Goal: Task Accomplishment & Management: Use online tool/utility

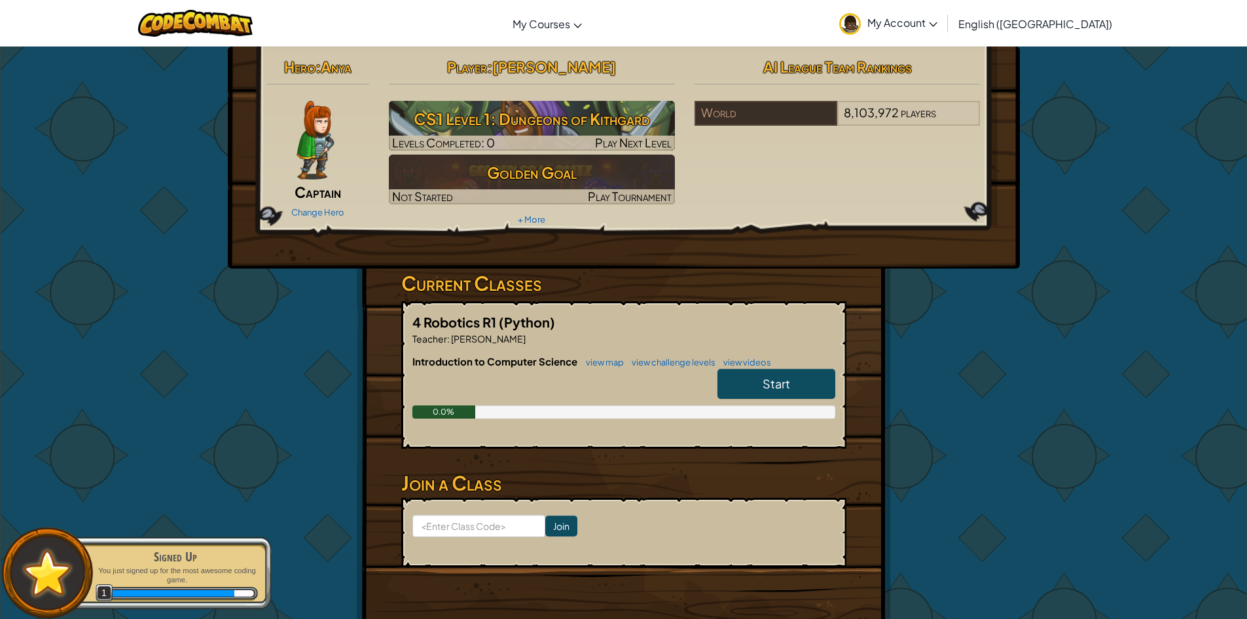
click at [341, 163] on div at bounding box center [316, 140] width 98 height 79
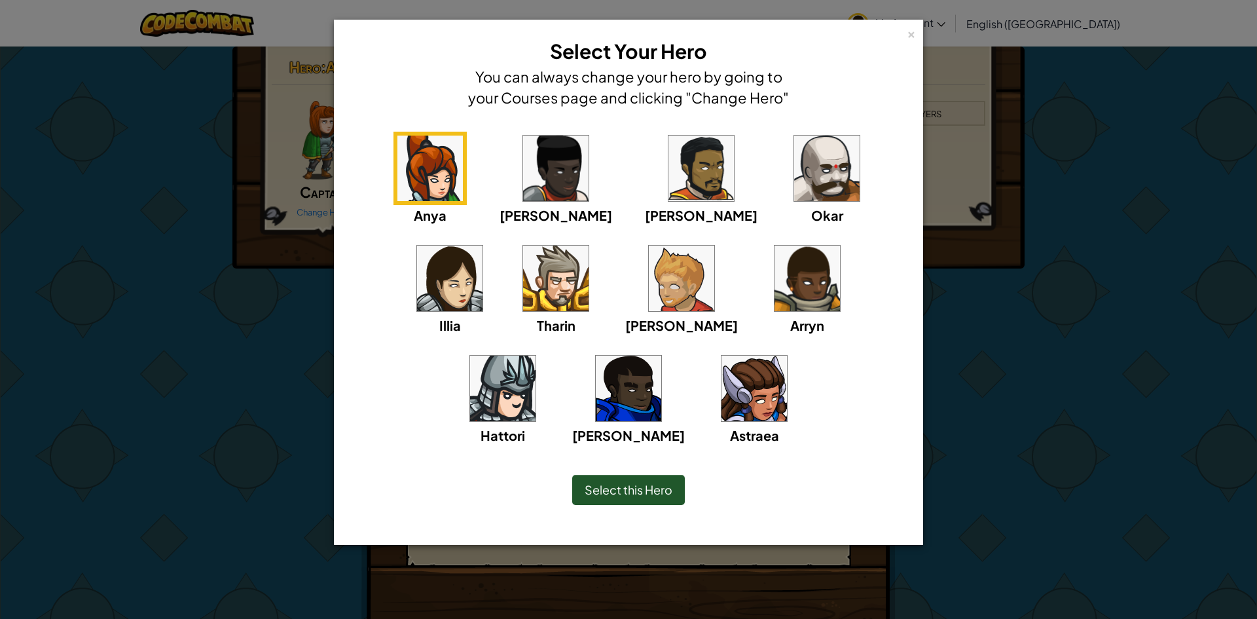
click at [523, 288] on img at bounding box center [555, 277] width 65 height 65
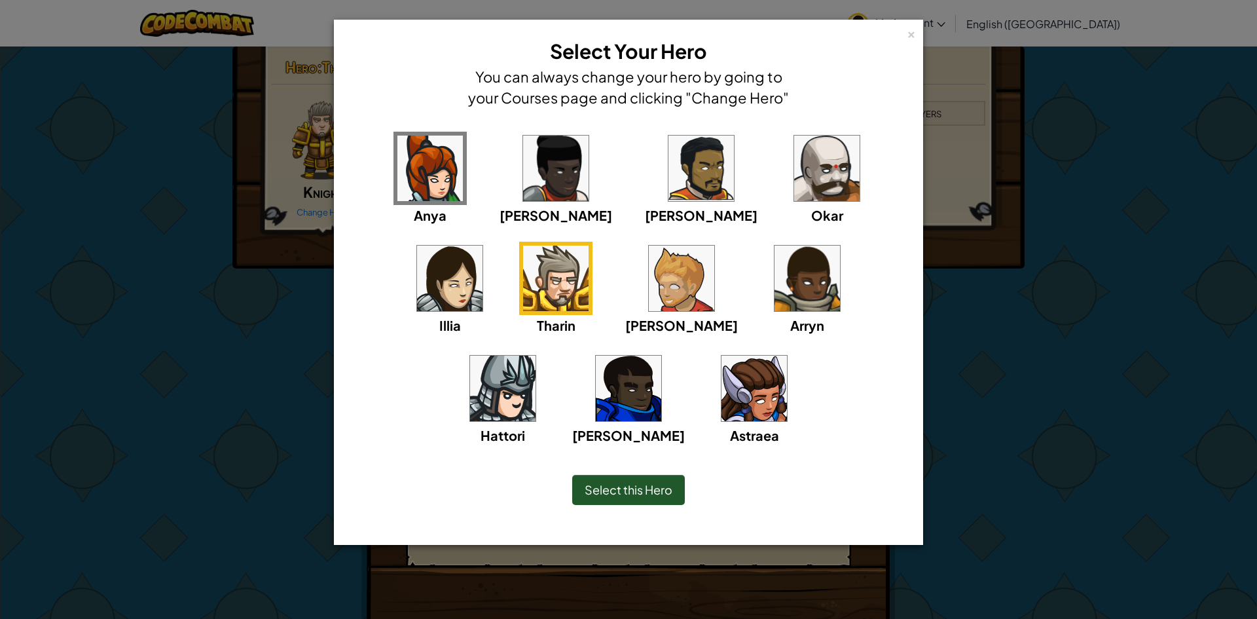
click at [592, 285] on div "Anya [PERSON_NAME] [PERSON_NAME] [PERSON_NAME] Arryn [PERSON_NAME]" at bounding box center [628, 297] width 548 height 330
click at [774, 283] on img at bounding box center [806, 277] width 65 height 65
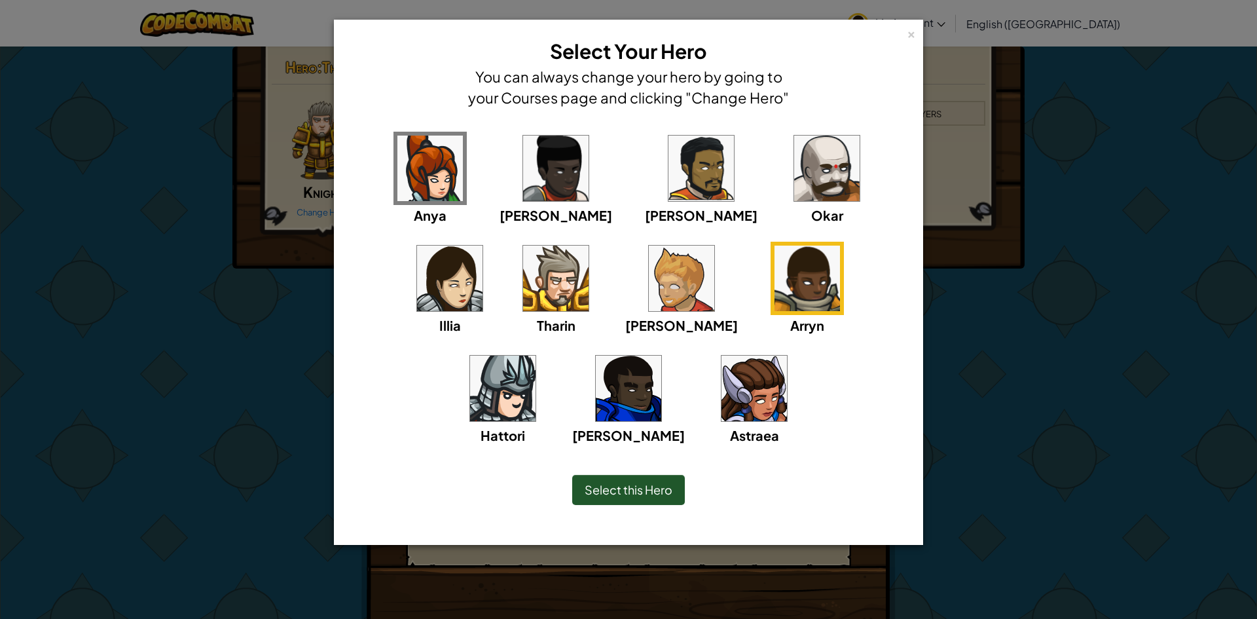
click at [661, 355] on img at bounding box center [628, 387] width 65 height 65
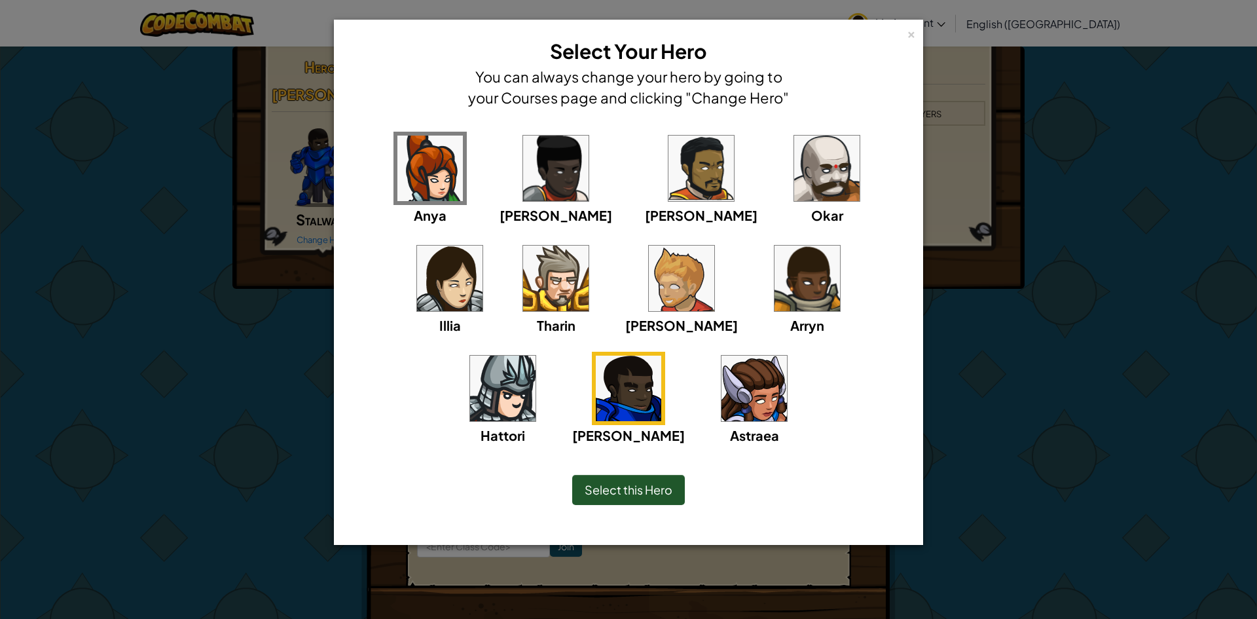
click at [523, 170] on img at bounding box center [555, 167] width 65 height 65
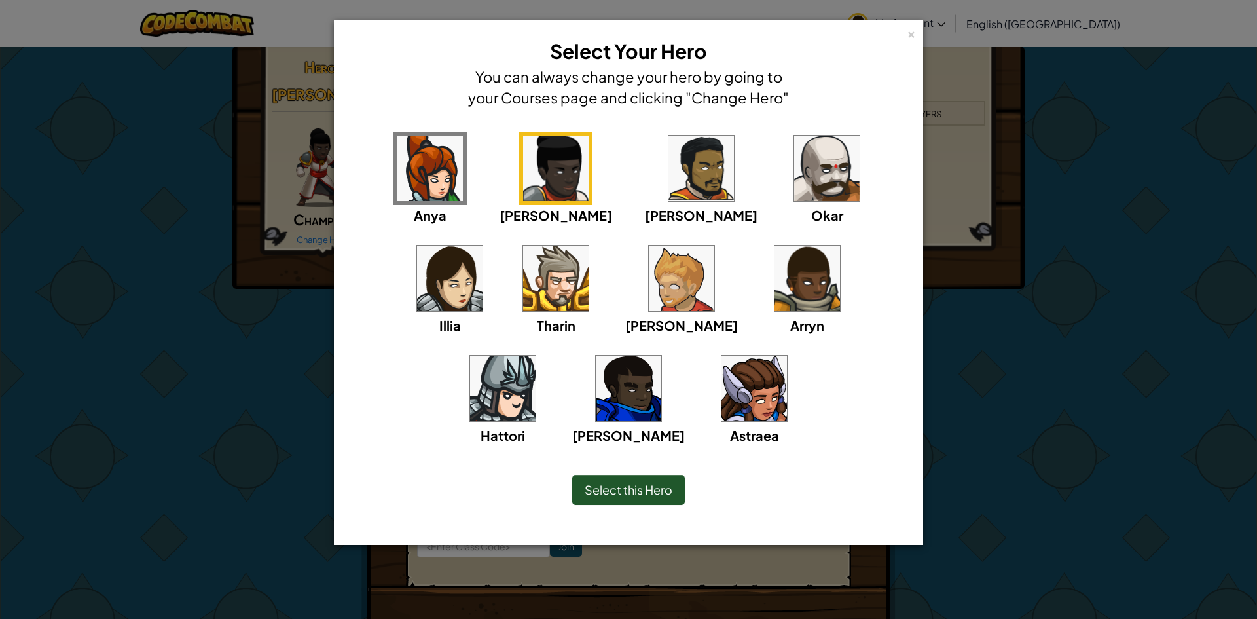
click at [661, 355] on img at bounding box center [628, 387] width 65 height 65
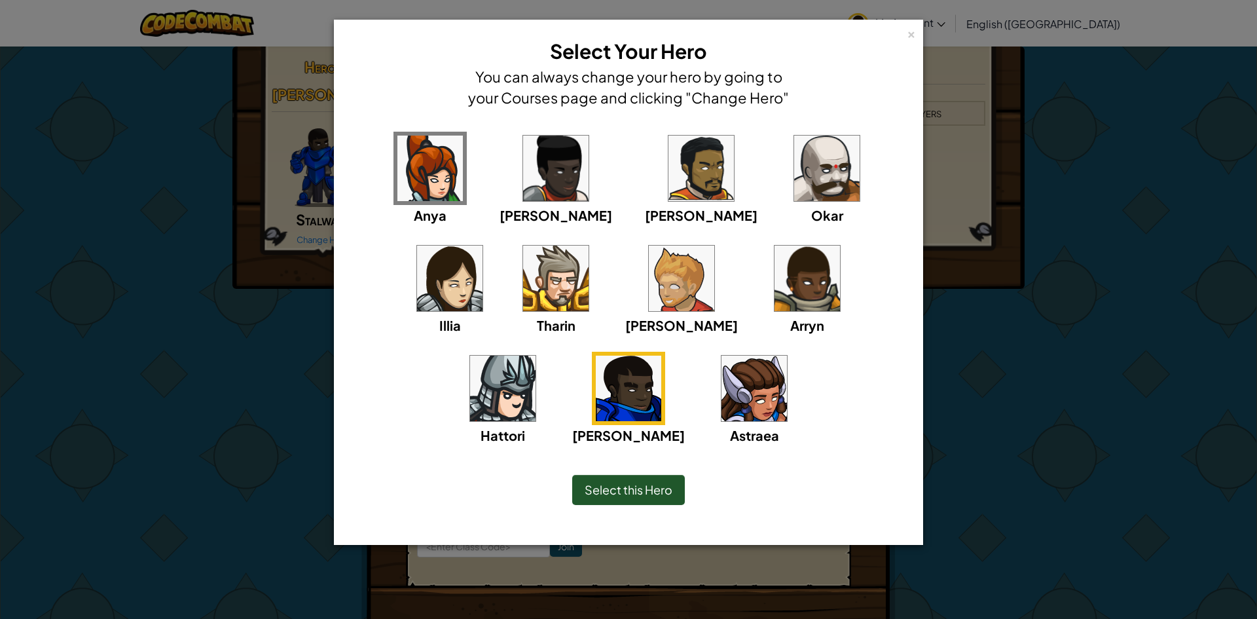
click at [774, 283] on img at bounding box center [806, 277] width 65 height 65
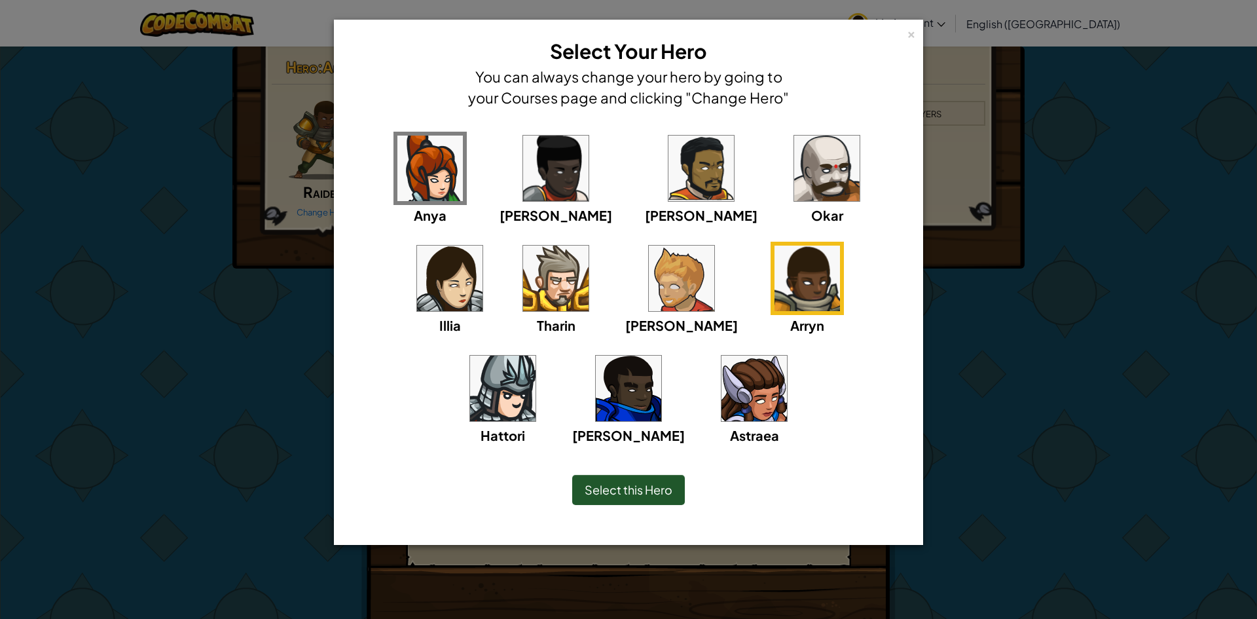
click at [624, 485] on span "Select this Hero" at bounding box center [628, 489] width 88 height 15
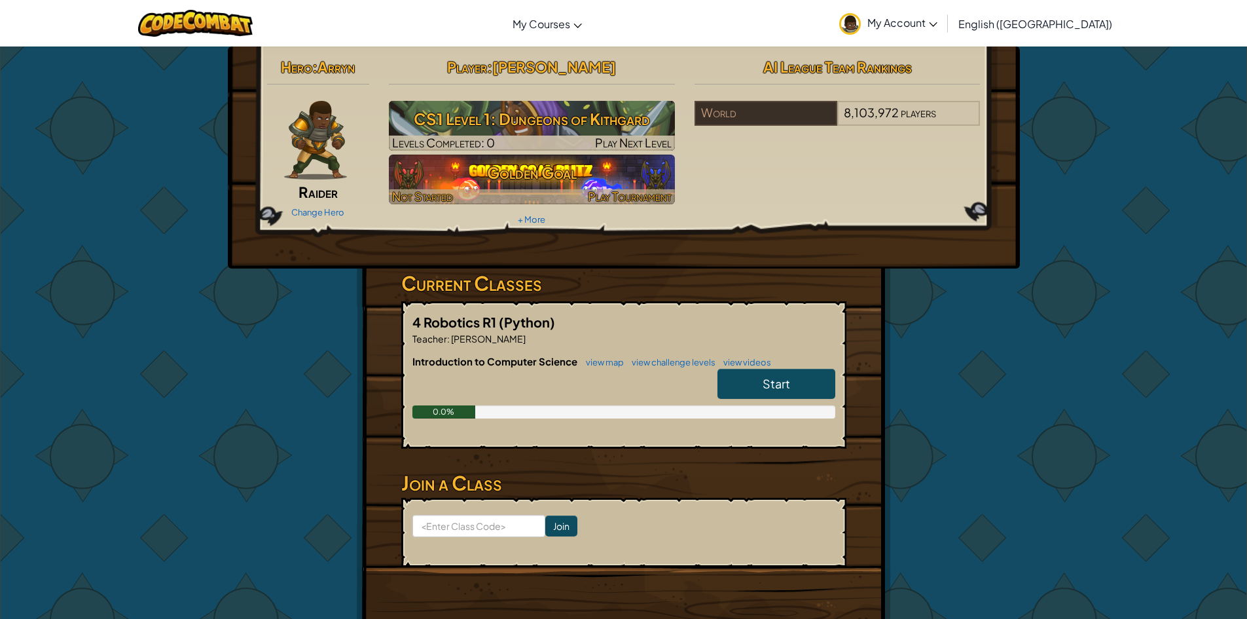
click at [518, 175] on h3 "Golden Goal" at bounding box center [532, 172] width 286 height 29
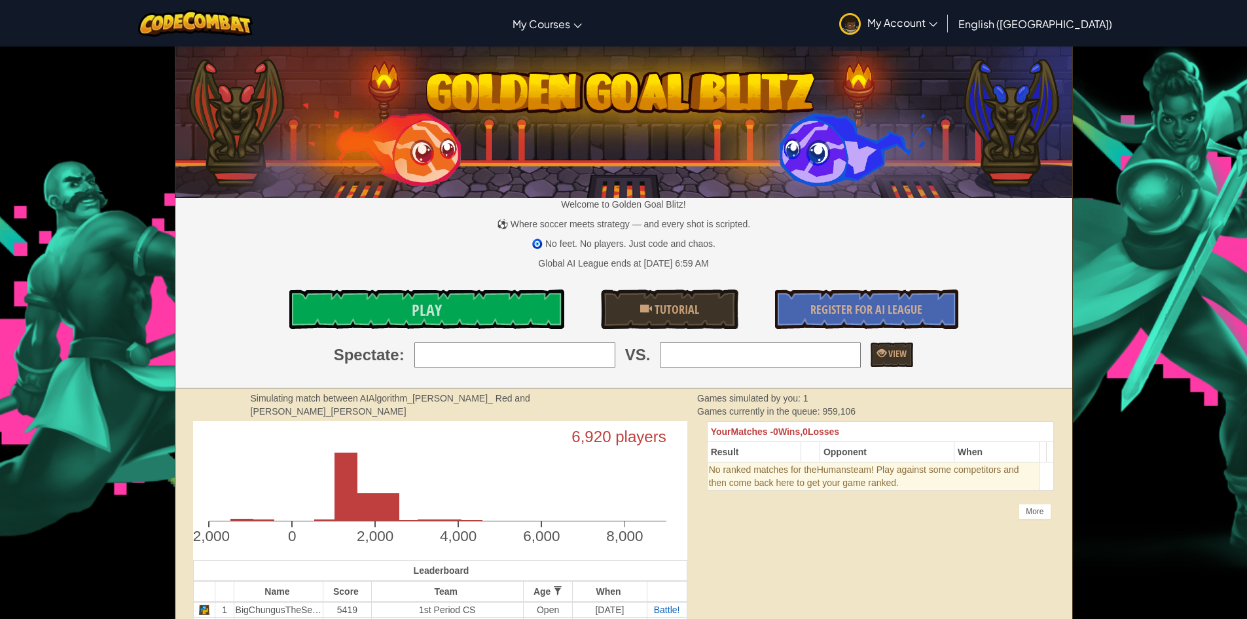
drag, startPoint x: 489, startPoint y: 271, endPoint x: 1185, endPoint y: 279, distance: 696.5
click at [406, 306] on link "Play" at bounding box center [426, 308] width 275 height 39
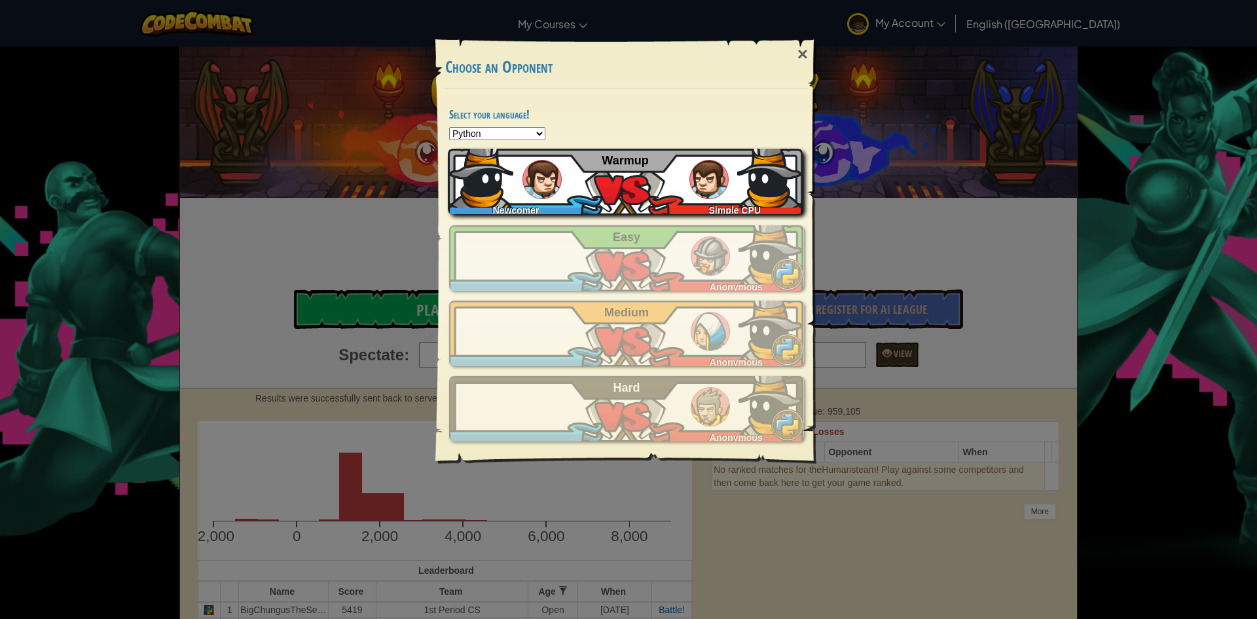
click at [654, 179] on div "Newcomer Simple CPU Warmup" at bounding box center [625, 181] width 355 height 65
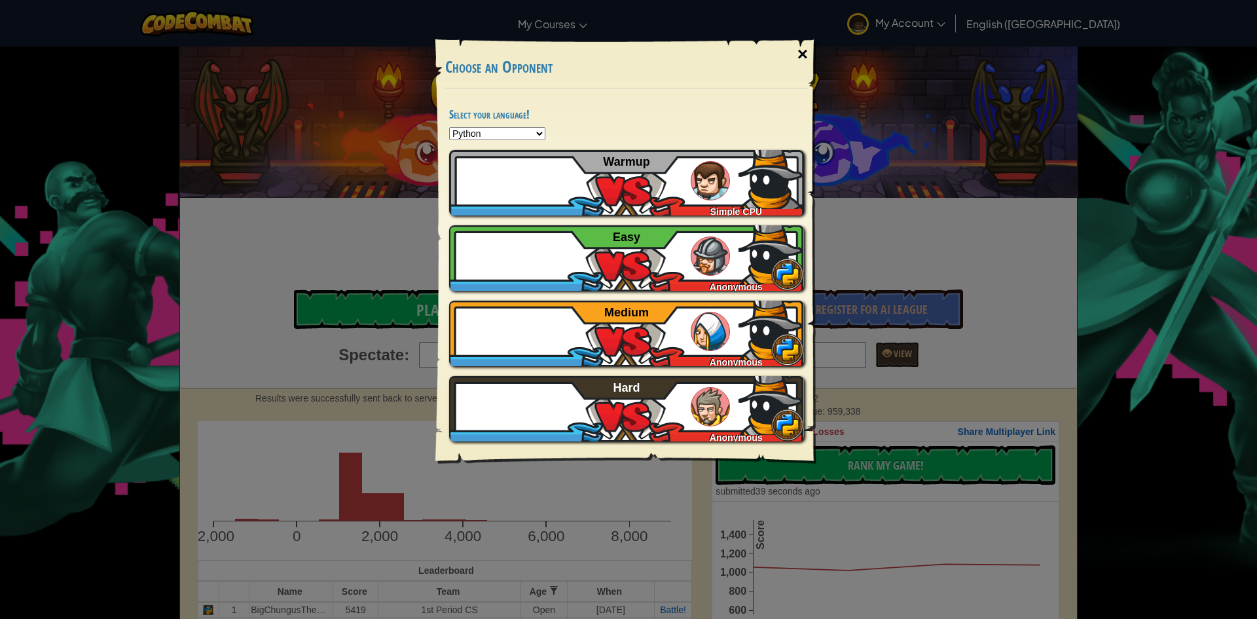
click at [798, 50] on div "×" at bounding box center [802, 54] width 30 height 38
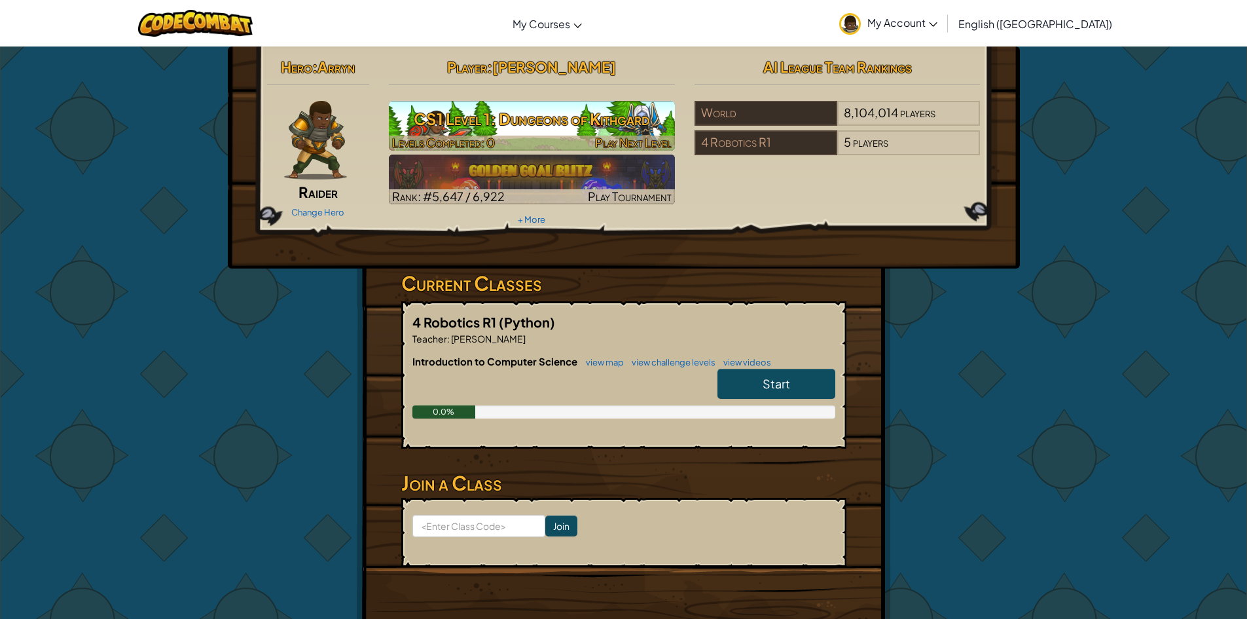
click at [581, 104] on h3 "CS1 Level 1: Dungeons of Kithgard" at bounding box center [532, 118] width 286 height 29
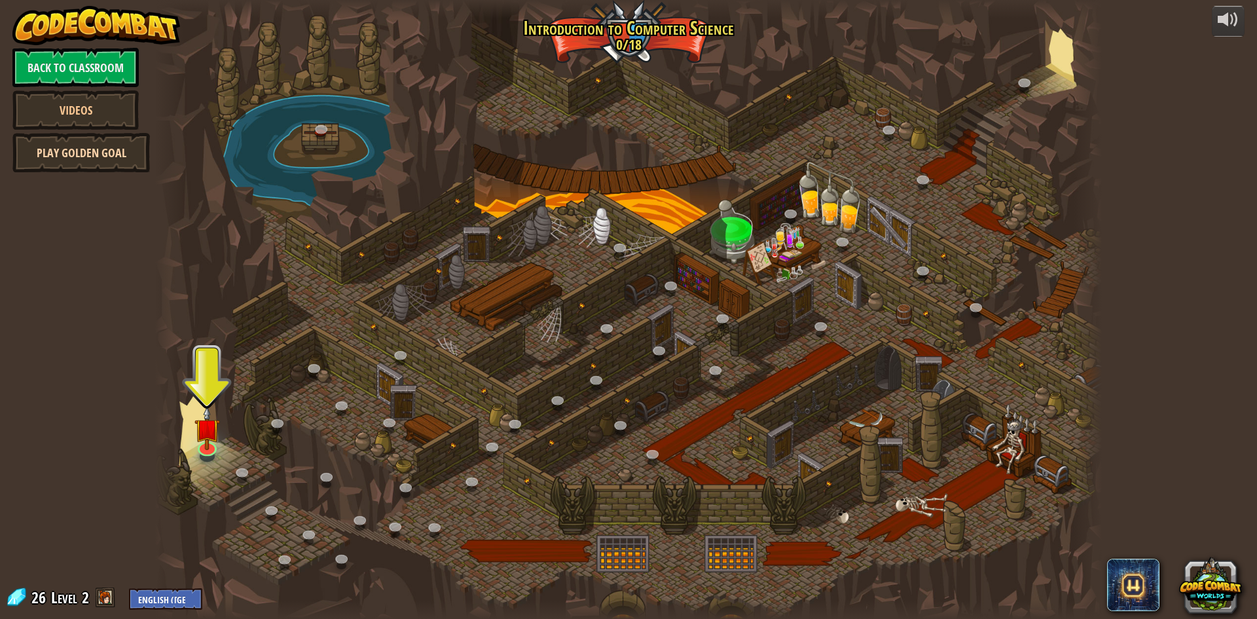
click at [79, 151] on link "Play Golden Goal" at bounding box center [80, 152] width 137 height 39
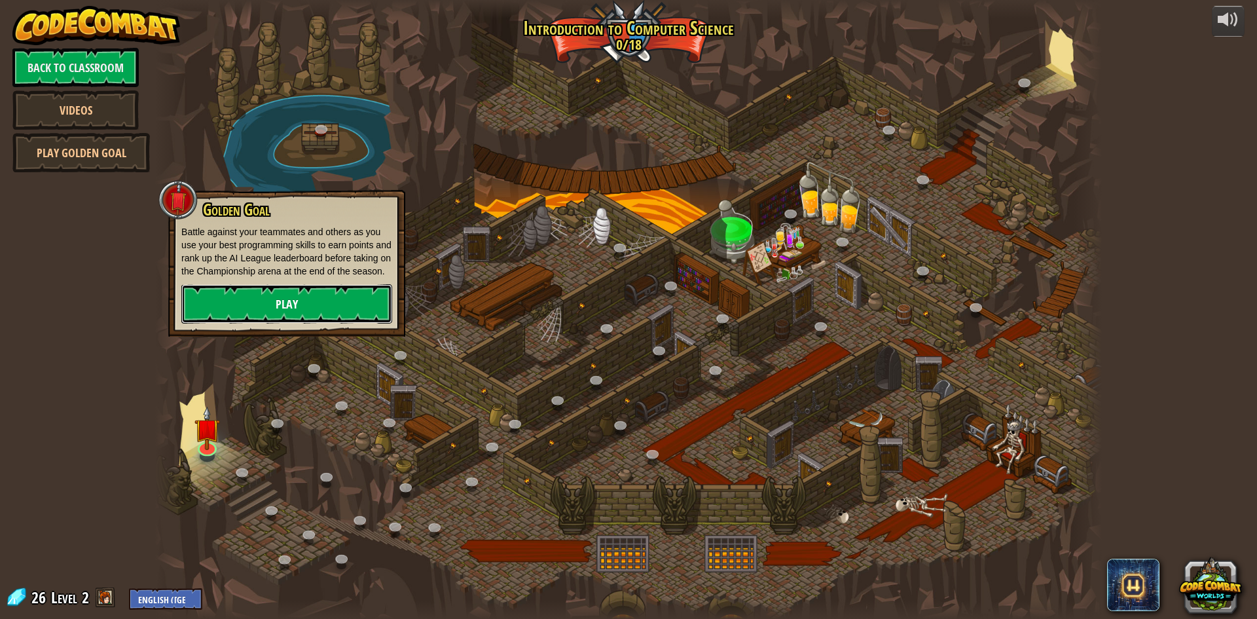
click at [323, 316] on link "Play" at bounding box center [286, 303] width 211 height 39
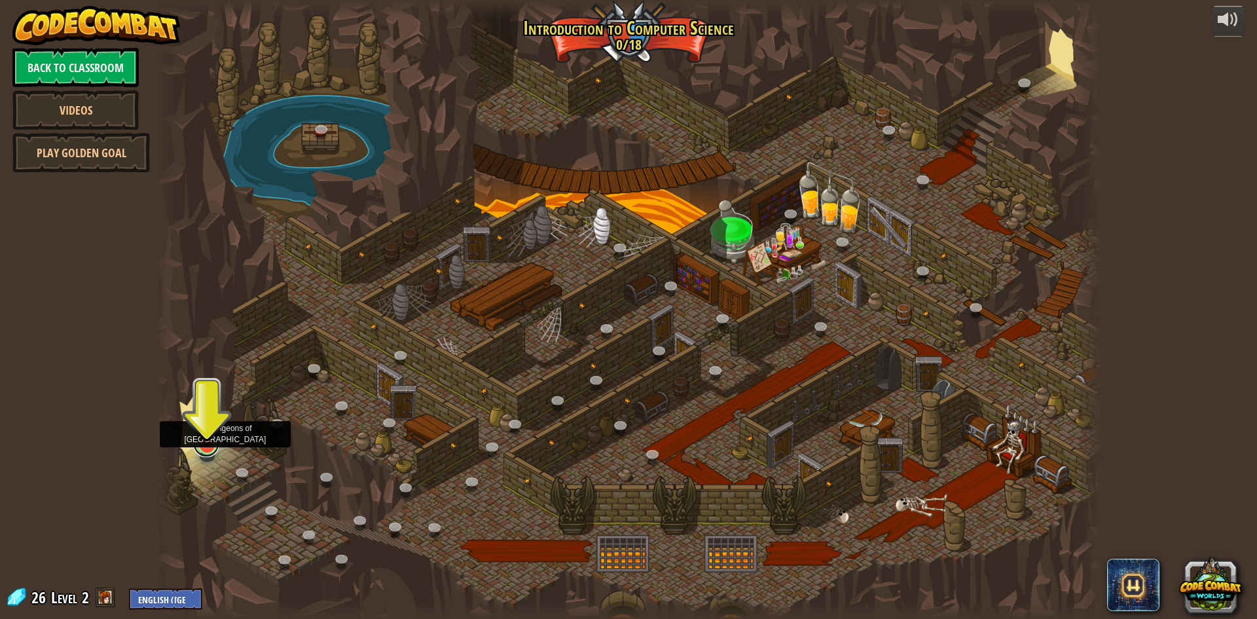
click at [200, 455] on div "25. Kithgard Gates (Locked) Escape the Kithgard dungeons, and don't let the gua…" at bounding box center [628, 309] width 946 height 619
click at [204, 441] on img at bounding box center [207, 417] width 26 height 58
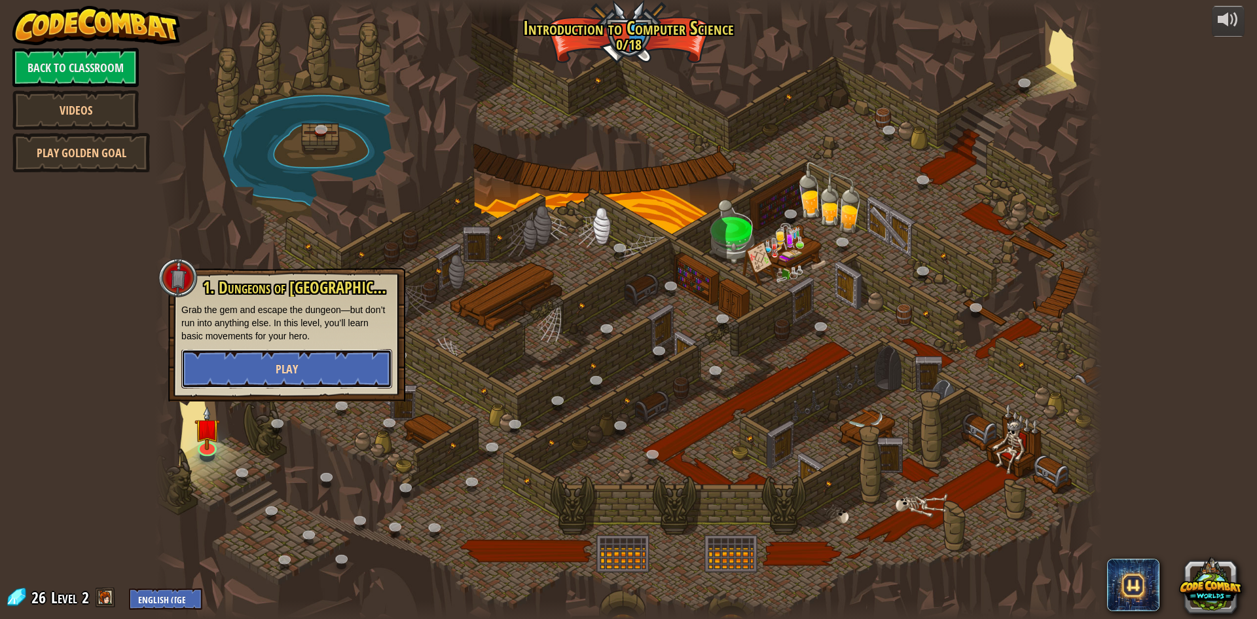
click at [305, 363] on button "Play" at bounding box center [286, 368] width 211 height 39
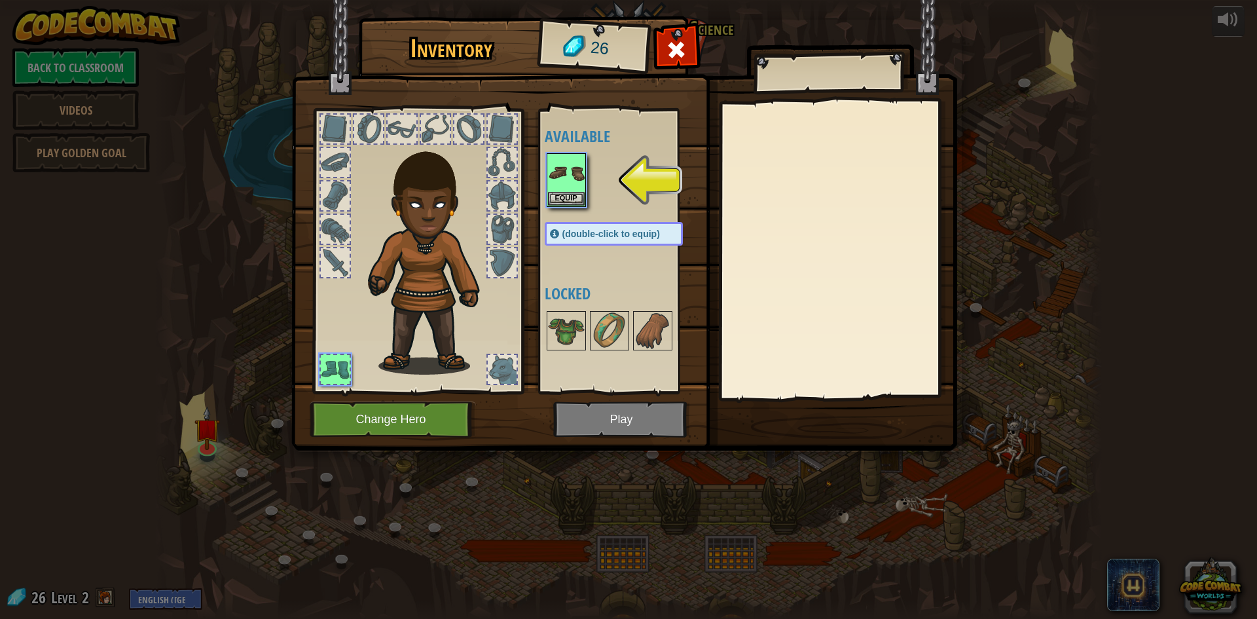
drag, startPoint x: 574, startPoint y: 329, endPoint x: 340, endPoint y: 245, distance: 248.2
click at [340, 245] on div "Inventory 26 Available Equip (double-click to equip) Locked Equip Unequip Subsc…" at bounding box center [629, 236] width 666 height 432
click at [556, 200] on button "Equip" at bounding box center [566, 198] width 37 height 14
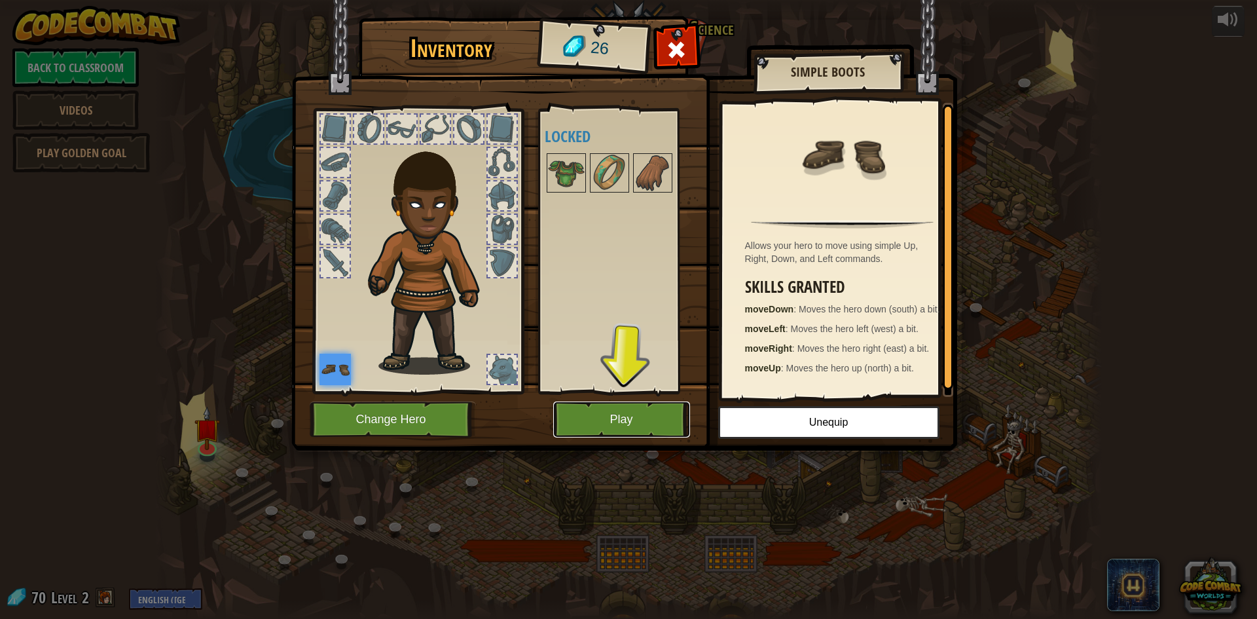
click at [618, 418] on button "Play" at bounding box center [621, 419] width 137 height 36
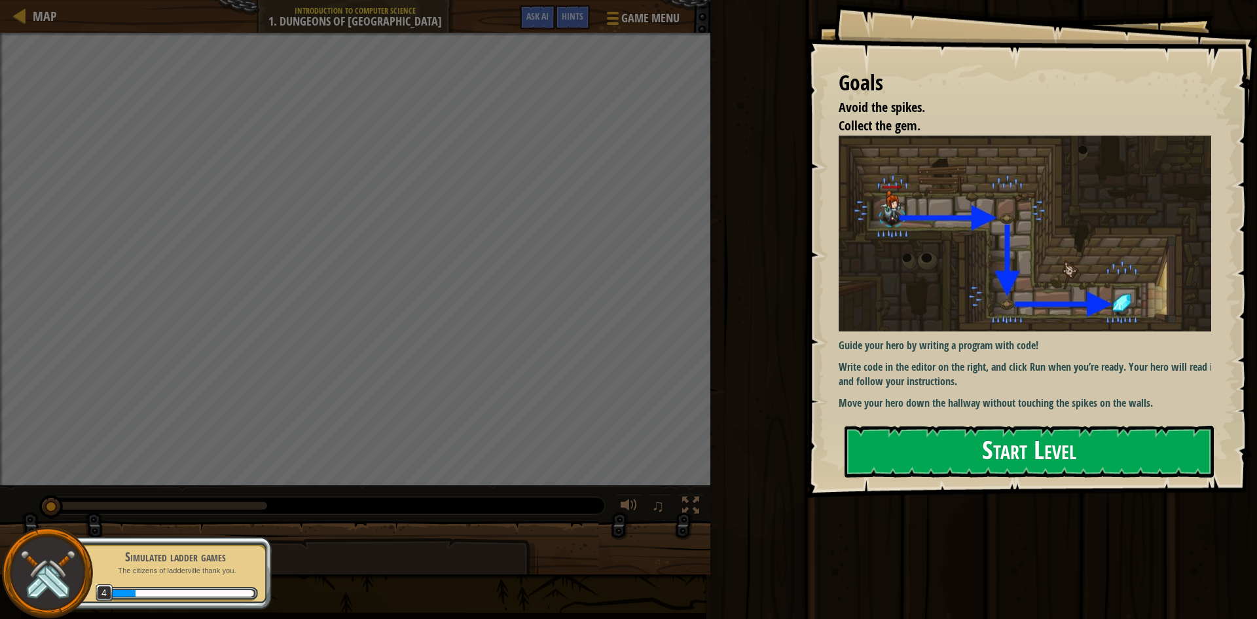
click at [973, 431] on button "Start Level" at bounding box center [1028, 451] width 369 height 52
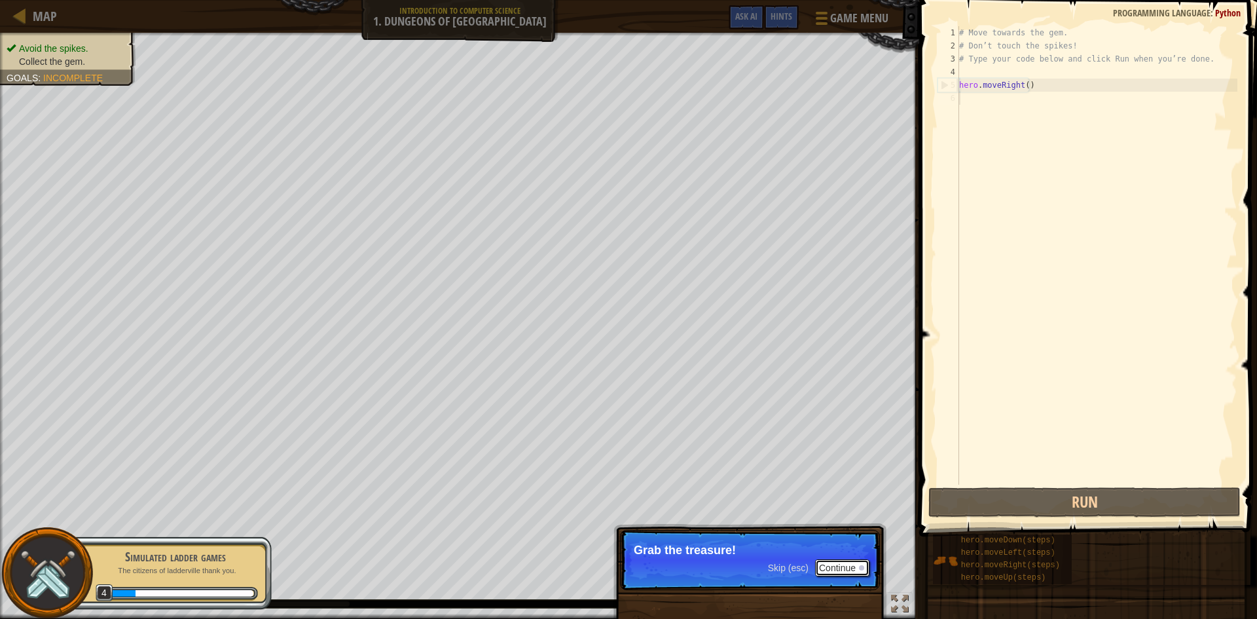
click at [847, 567] on button "Continue" at bounding box center [842, 567] width 54 height 17
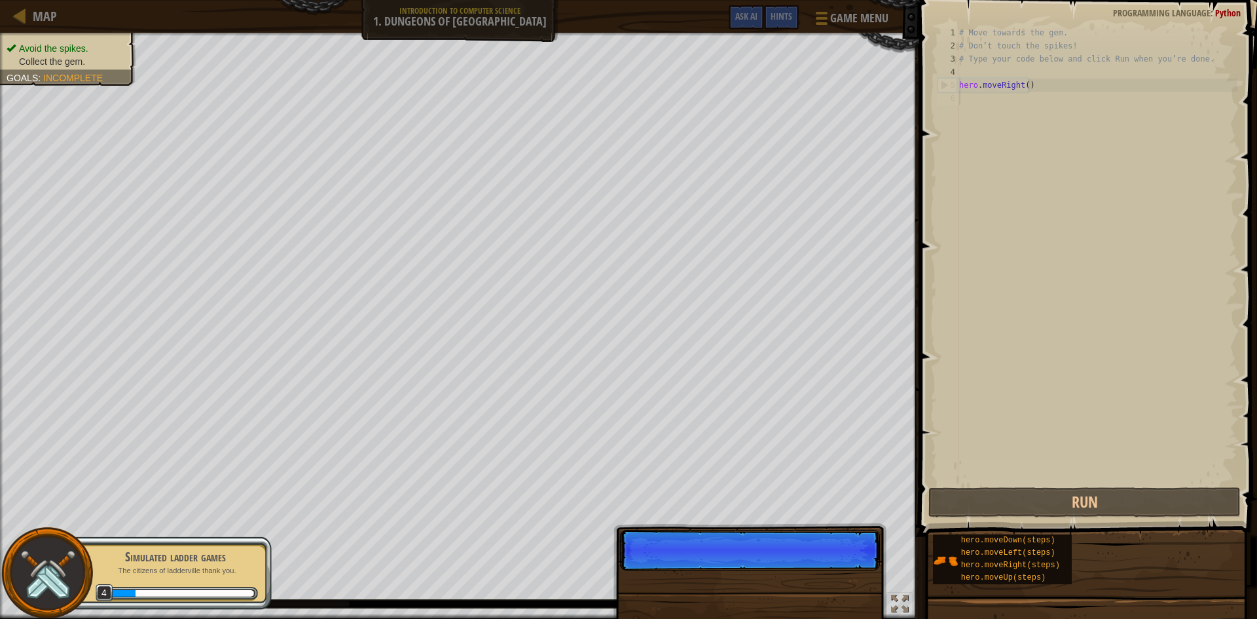
scroll to position [6, 0]
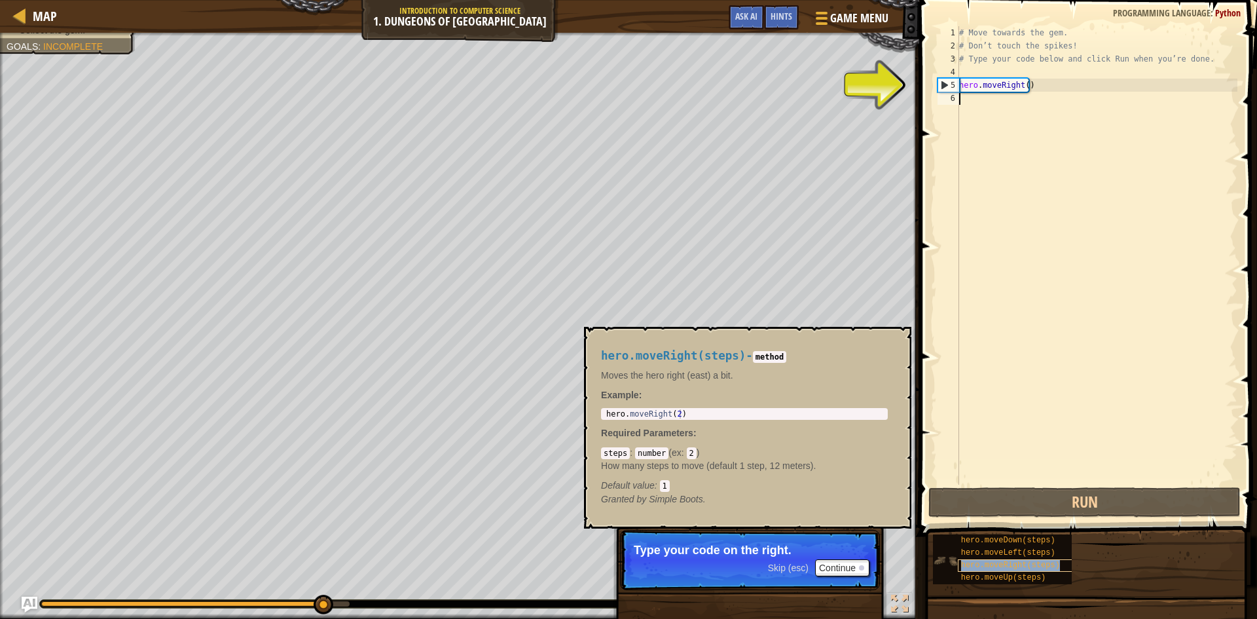
click at [1021, 570] on div "hero.moveRight(steps)" at bounding box center [1021, 565] width 126 height 12
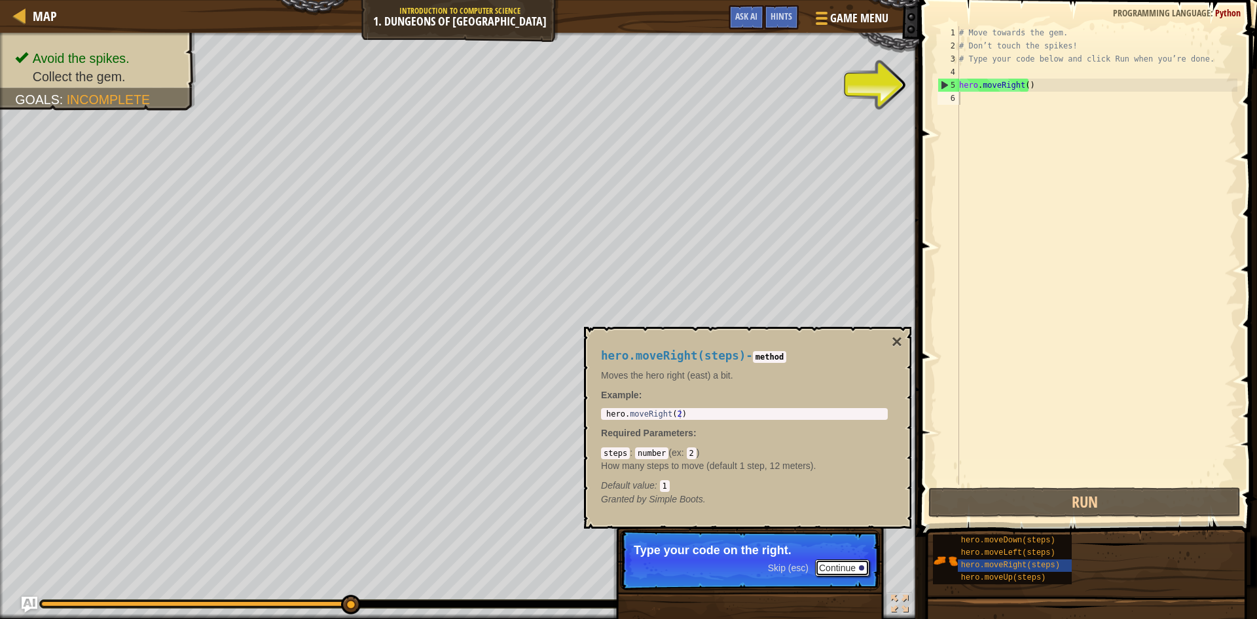
click at [855, 569] on button "Continue" at bounding box center [842, 567] width 54 height 17
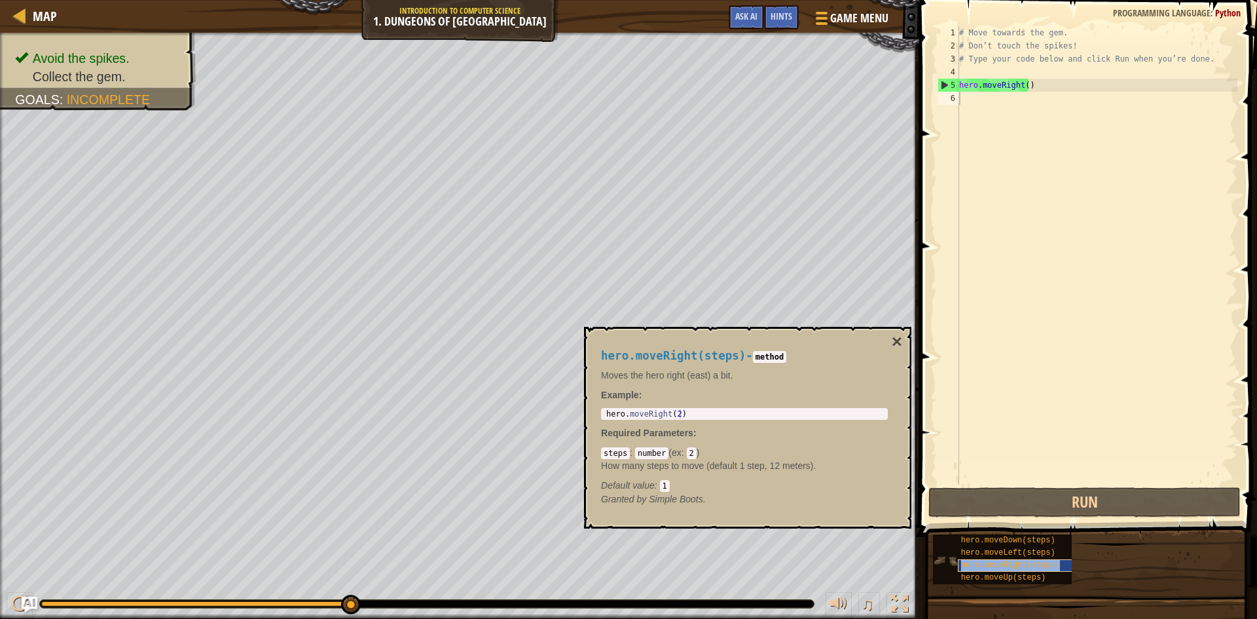
click at [1006, 562] on span "hero.moveRight(steps)" at bounding box center [1010, 564] width 99 height 9
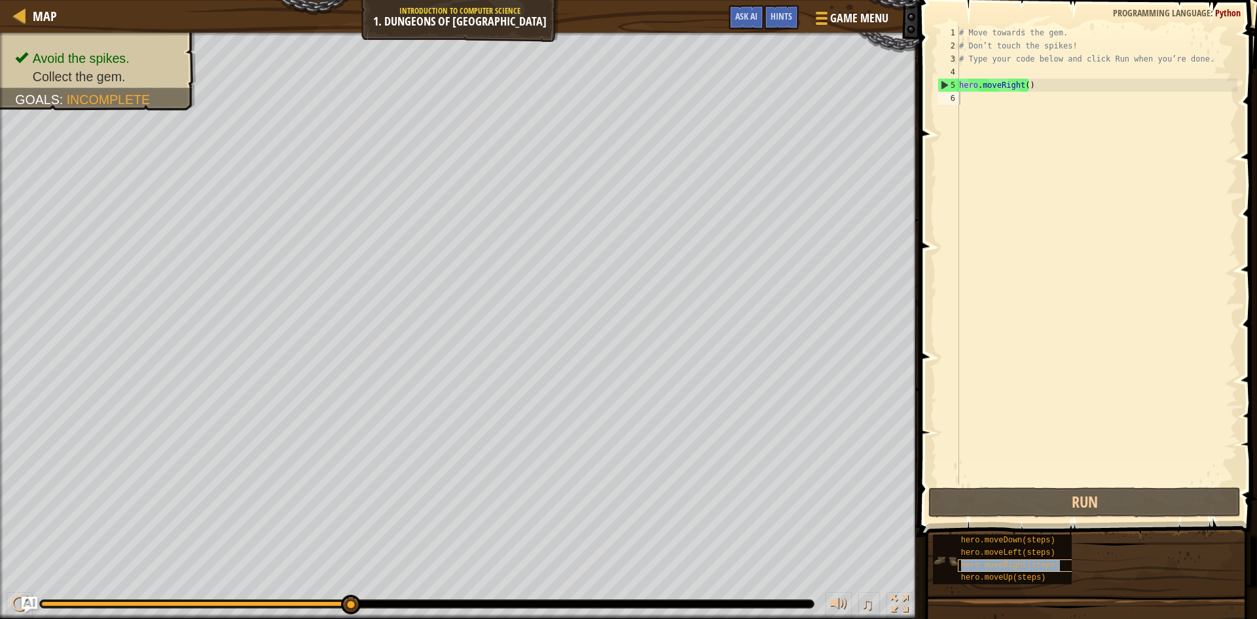
click at [1006, 562] on span "hero.moveRight(steps)" at bounding box center [1010, 564] width 99 height 9
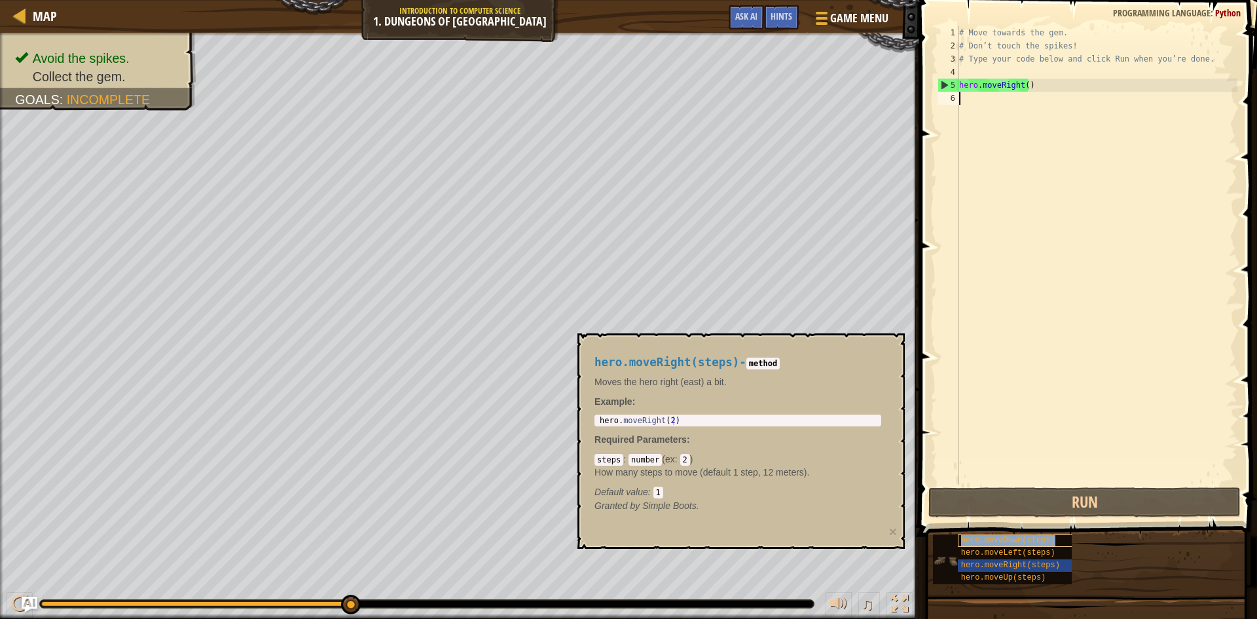
click at [1013, 538] on span "hero.moveDown(steps)" at bounding box center [1008, 539] width 94 height 9
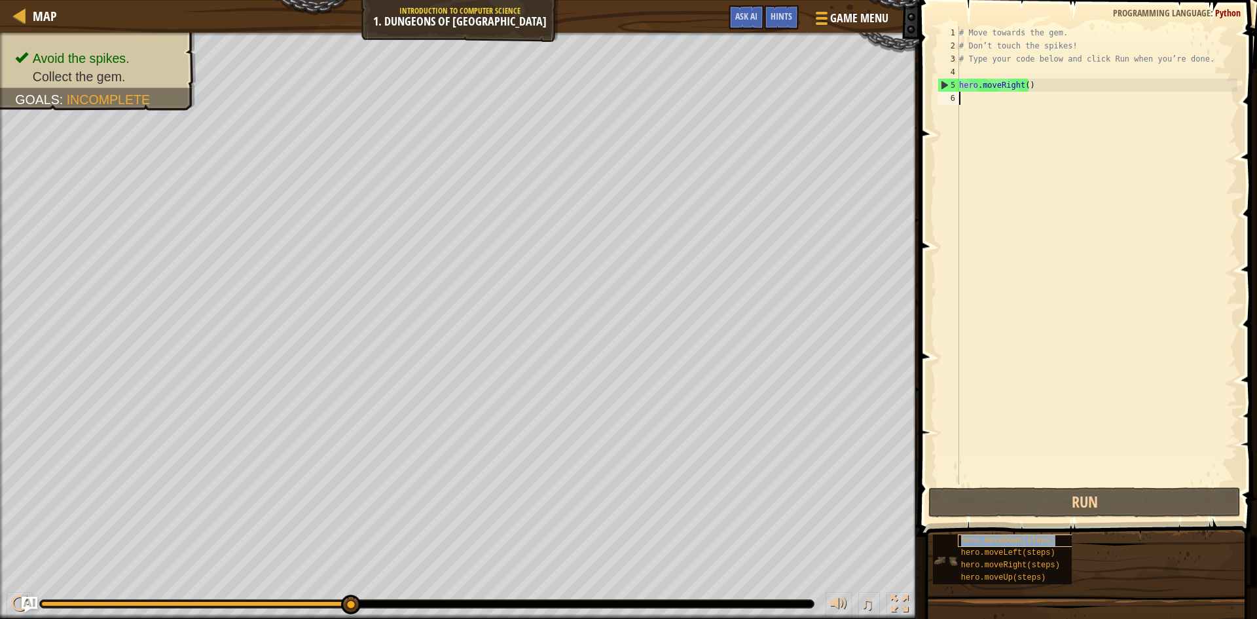
click at [1013, 538] on span "hero.moveDown(steps)" at bounding box center [1008, 539] width 94 height 9
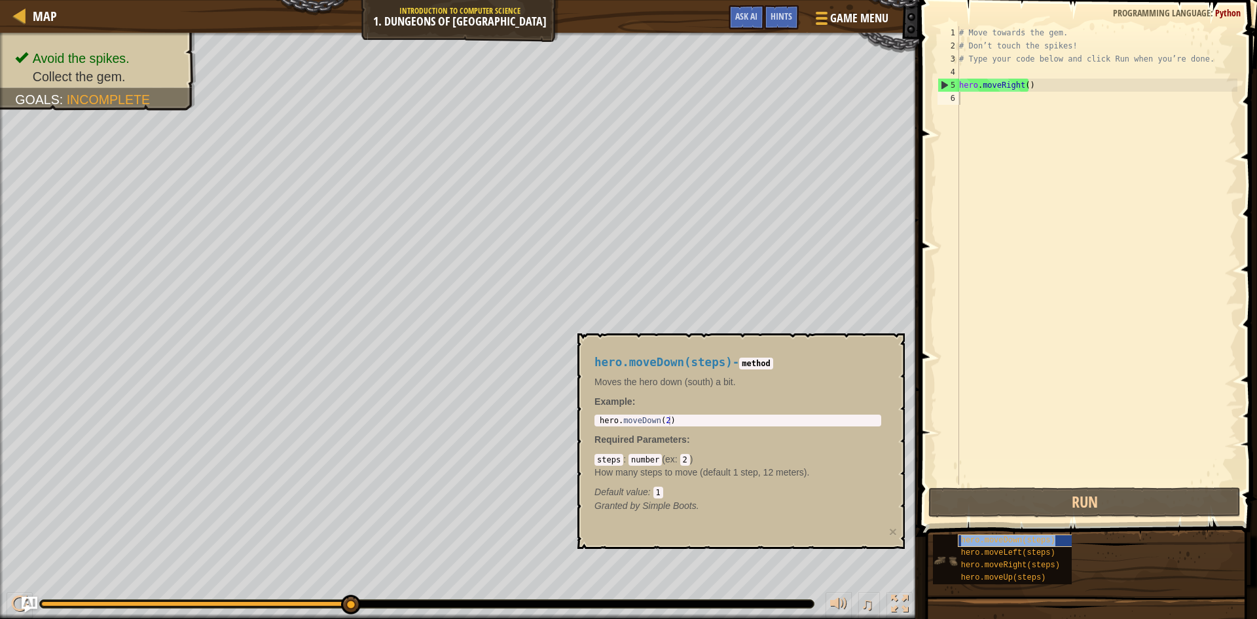
click at [1000, 538] on span "hero.moveDown(steps)" at bounding box center [1008, 539] width 94 height 9
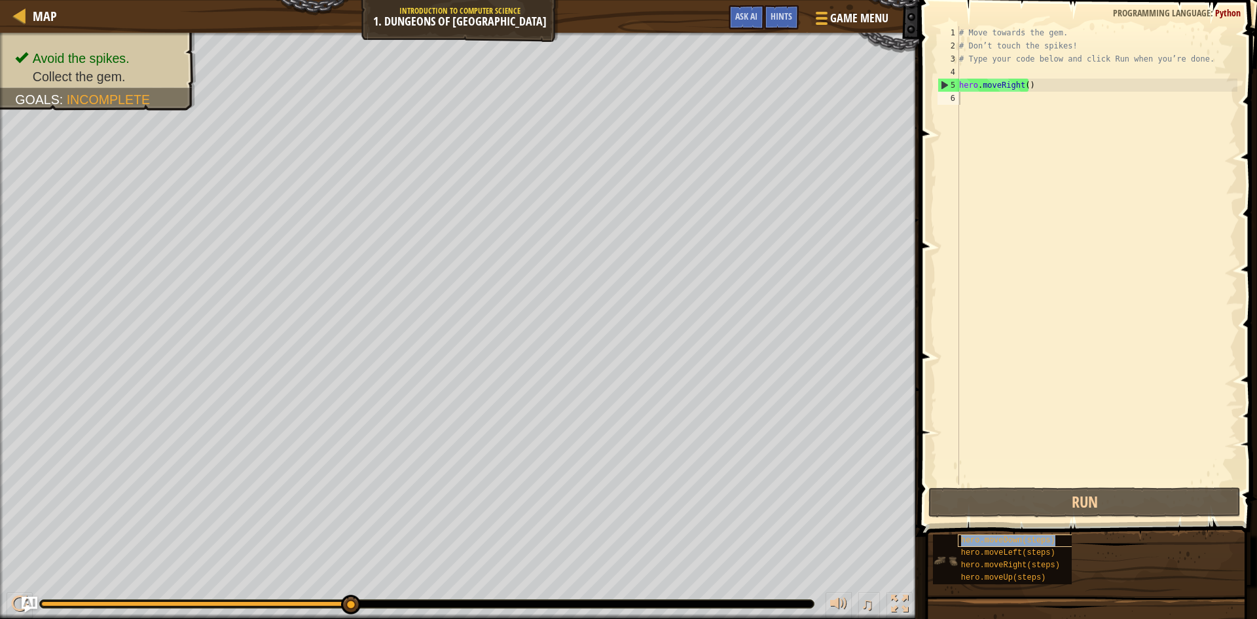
click at [1000, 538] on span "hero.moveDown(steps)" at bounding box center [1008, 539] width 94 height 9
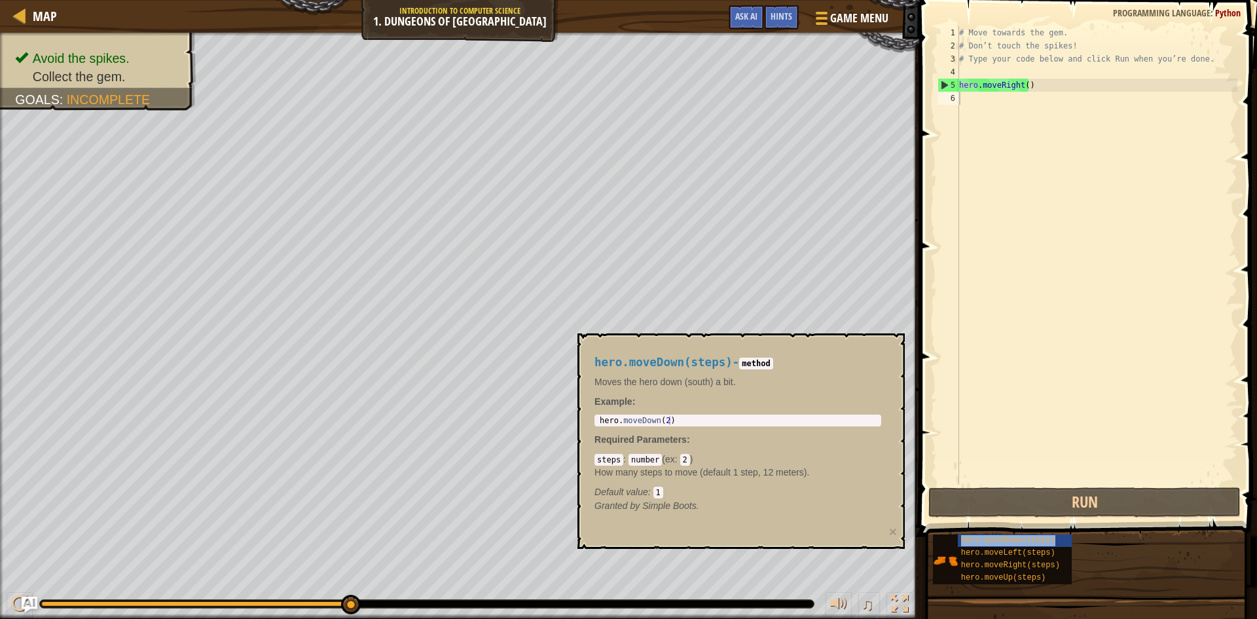
drag, startPoint x: 1000, startPoint y: 538, endPoint x: 1091, endPoint y: 325, distance: 231.4
click at [1098, 323] on div "Hints Videos 1 2 3 4 5 6 # Move towards the gem. # Don’t touch the spikes! # Ty…" at bounding box center [1086, 306] width 342 height 612
click at [965, 537] on span "hero.moveDown(steps)" at bounding box center [1008, 539] width 94 height 9
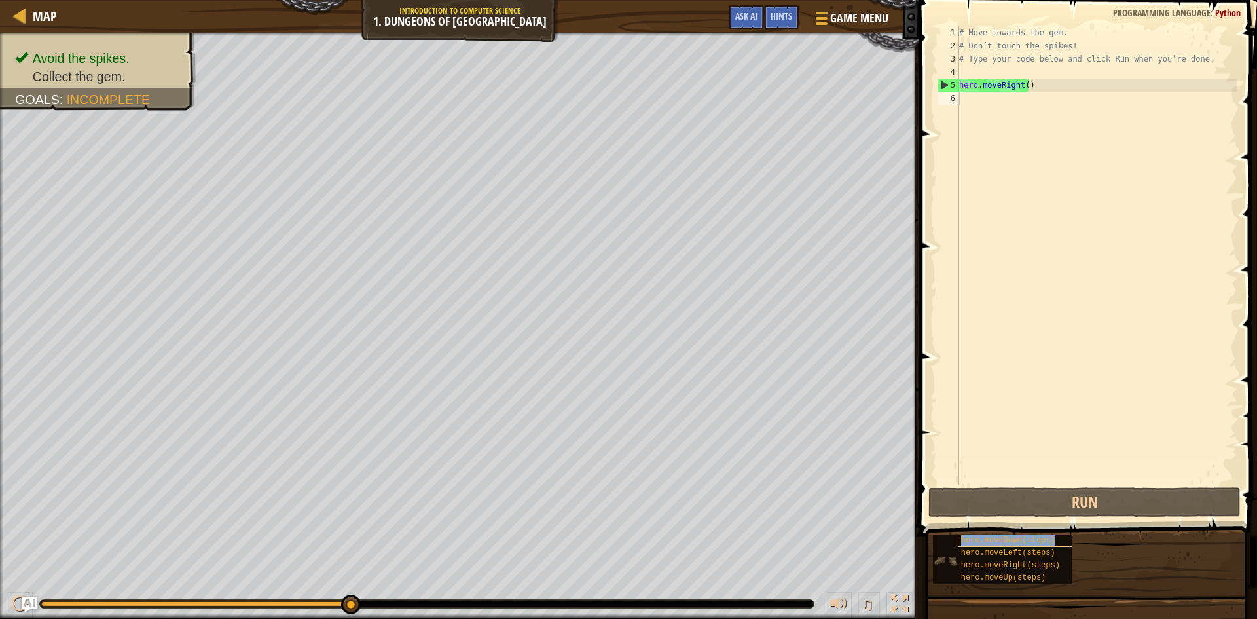
click at [965, 537] on span "hero.moveDown(steps)" at bounding box center [1008, 539] width 94 height 9
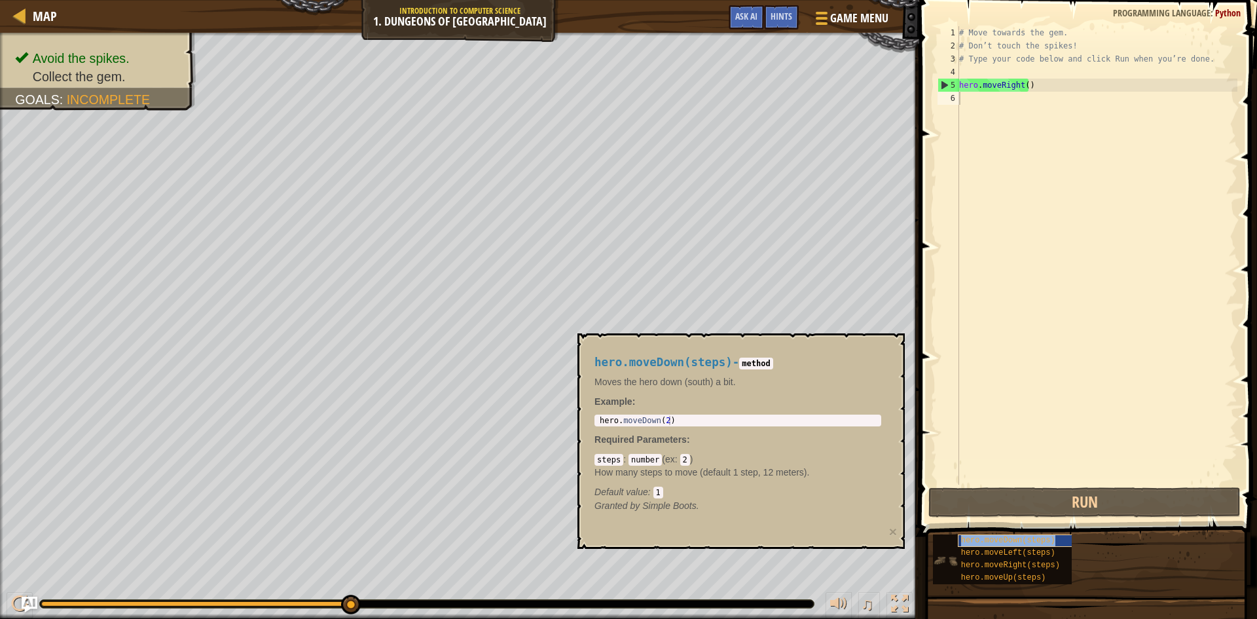
copy span "hero.moveDown(steps)"
type textarea "hero.moveRight()"
click at [986, 90] on div "# Move towards the gem. # Don’t touch the spikes! # Type your code below and cl…" at bounding box center [1096, 268] width 281 height 484
click at [983, 98] on div "# Move towards the gem. # Don’t touch the spikes! # Type your code below and cl…" at bounding box center [1096, 268] width 281 height 484
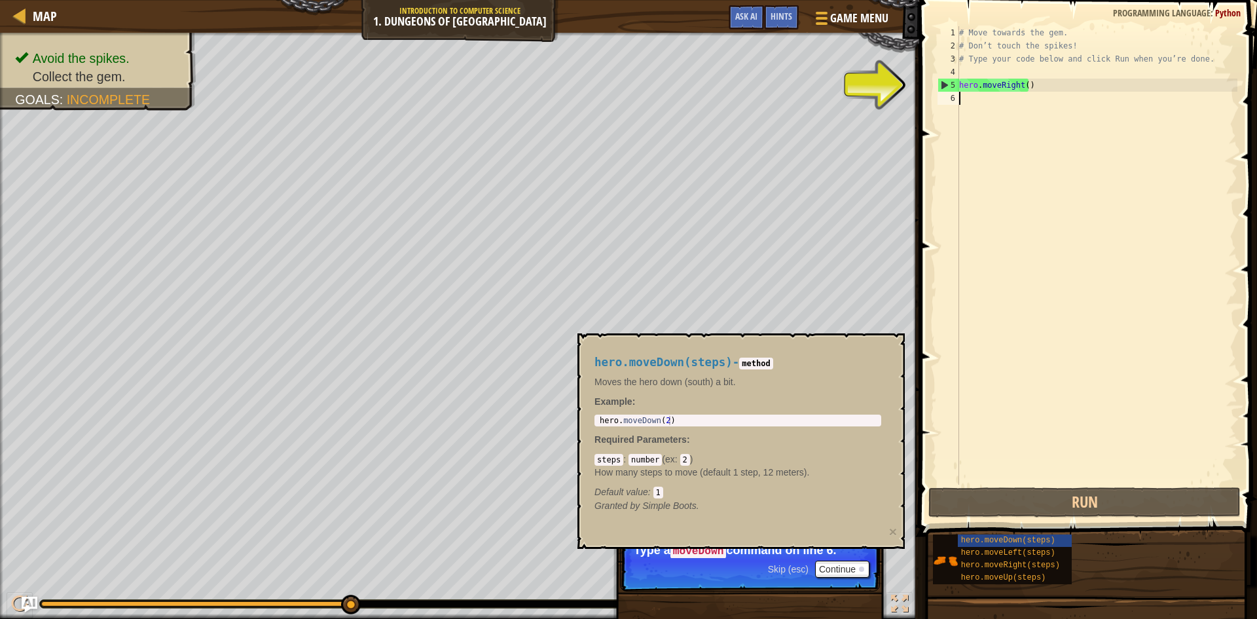
paste textarea "hero.moveDown(steps)"
type textarea "hero.moveDown(steps)"
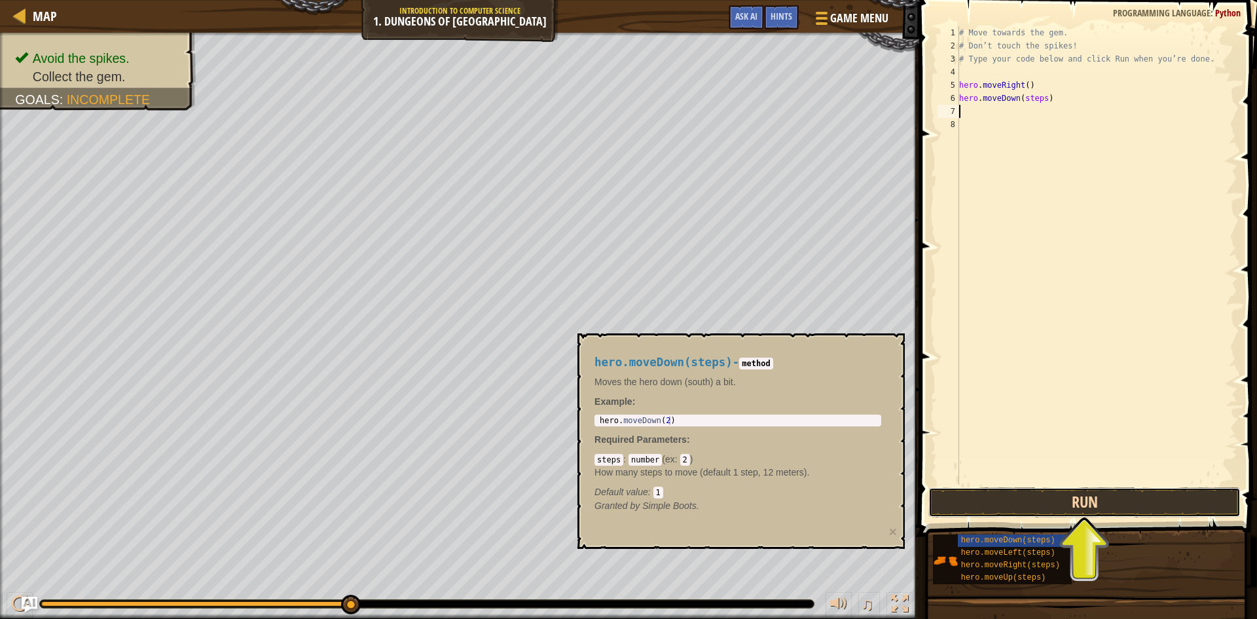
click at [1145, 490] on button "Run" at bounding box center [1084, 502] width 312 height 30
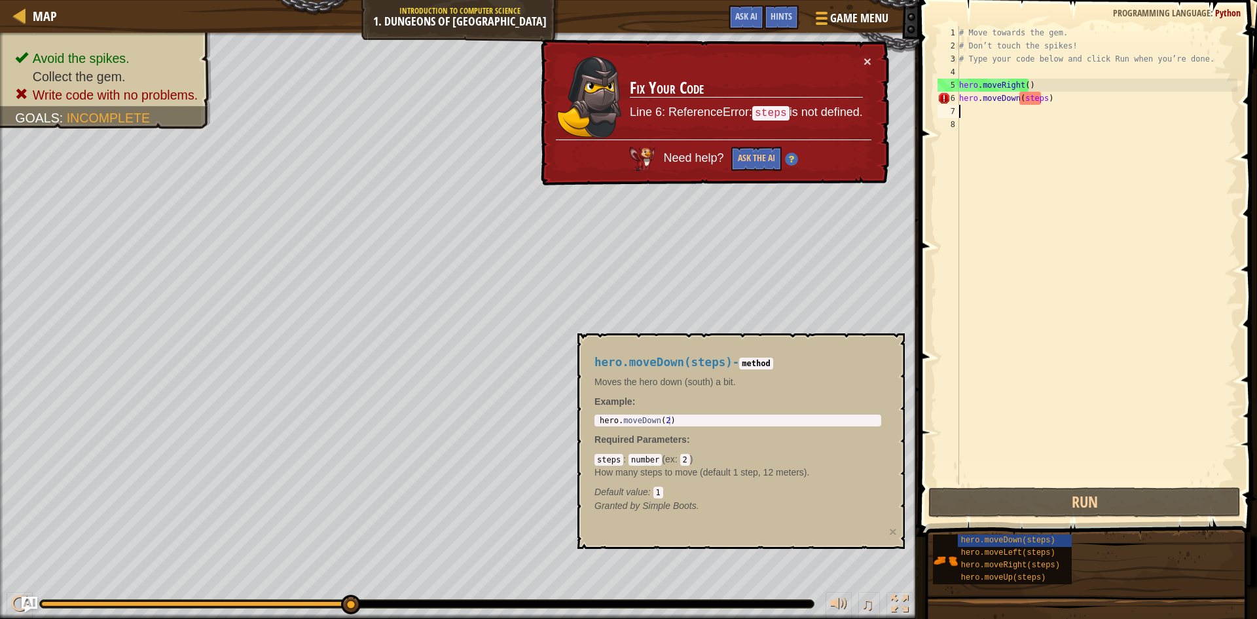
click at [1060, 101] on div "# Move towards the gem. # Don’t touch the spikes! # Type your code below and cl…" at bounding box center [1096, 268] width 281 height 484
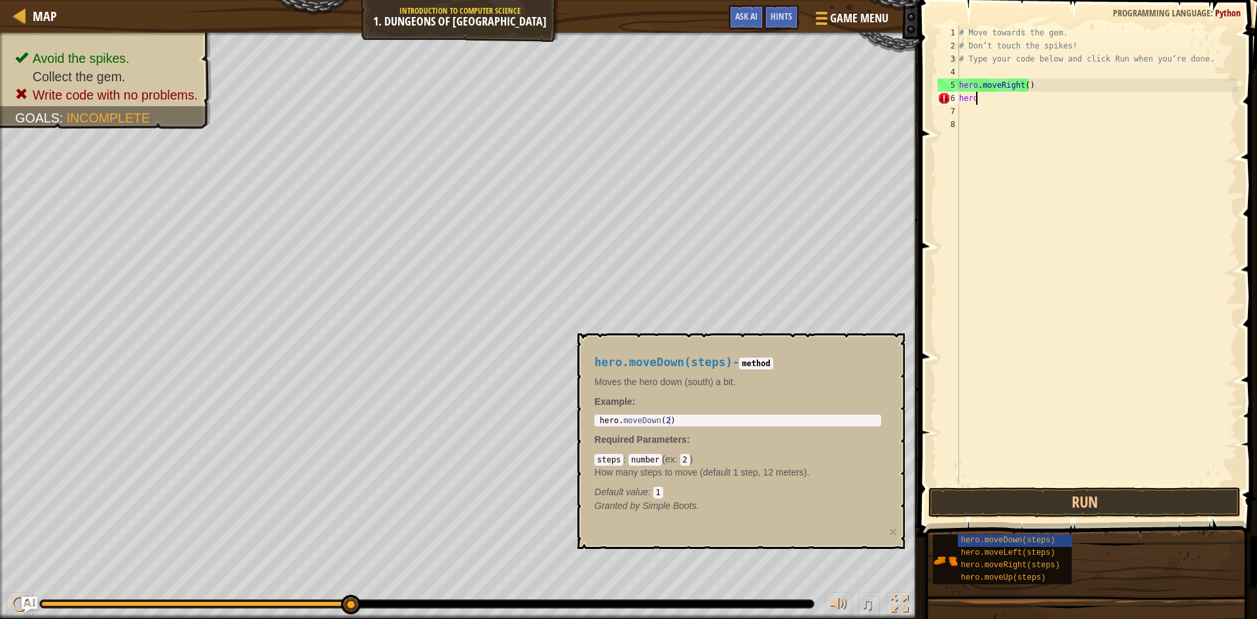
type textarea "h"
click at [1018, 541] on span "hero.moveDown(steps)" at bounding box center [1008, 539] width 94 height 9
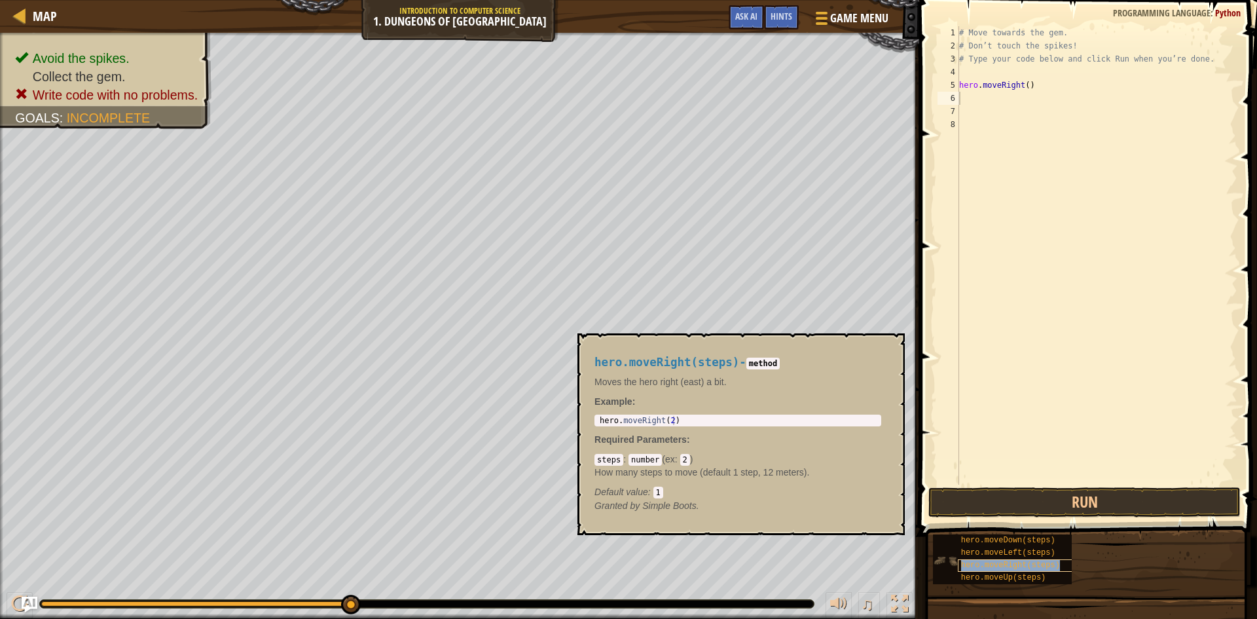
click at [1026, 560] on span "hero.moveRight(steps)" at bounding box center [1010, 564] width 99 height 9
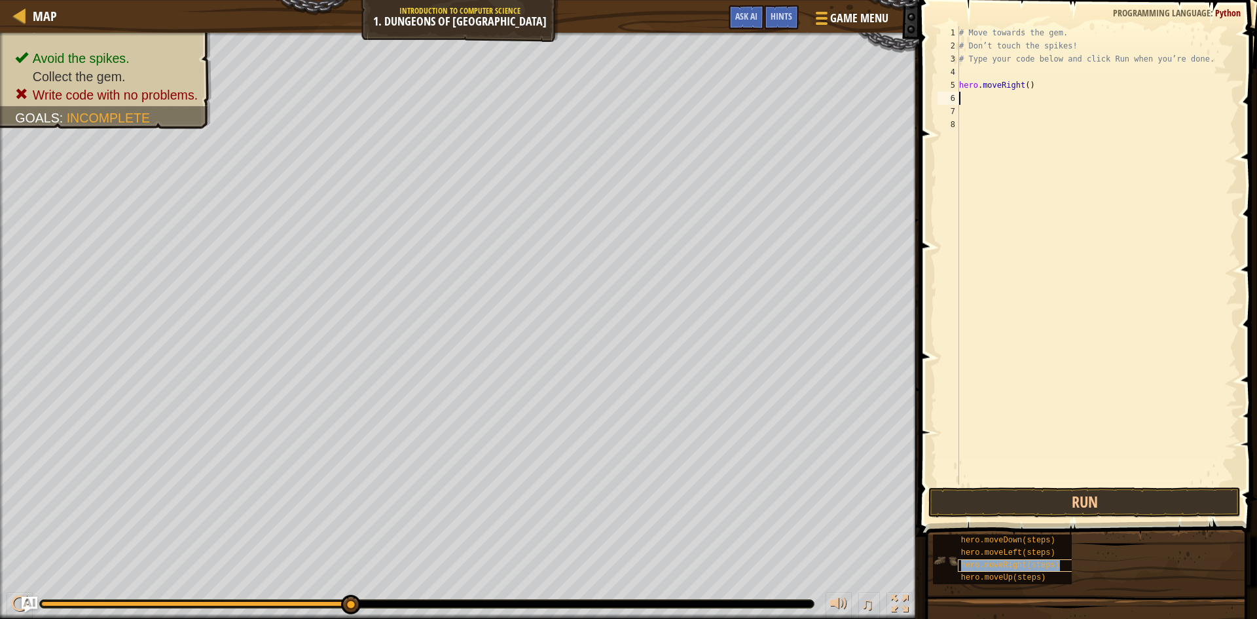
click at [1026, 560] on span "hero.moveRight(steps)" at bounding box center [1010, 564] width 99 height 9
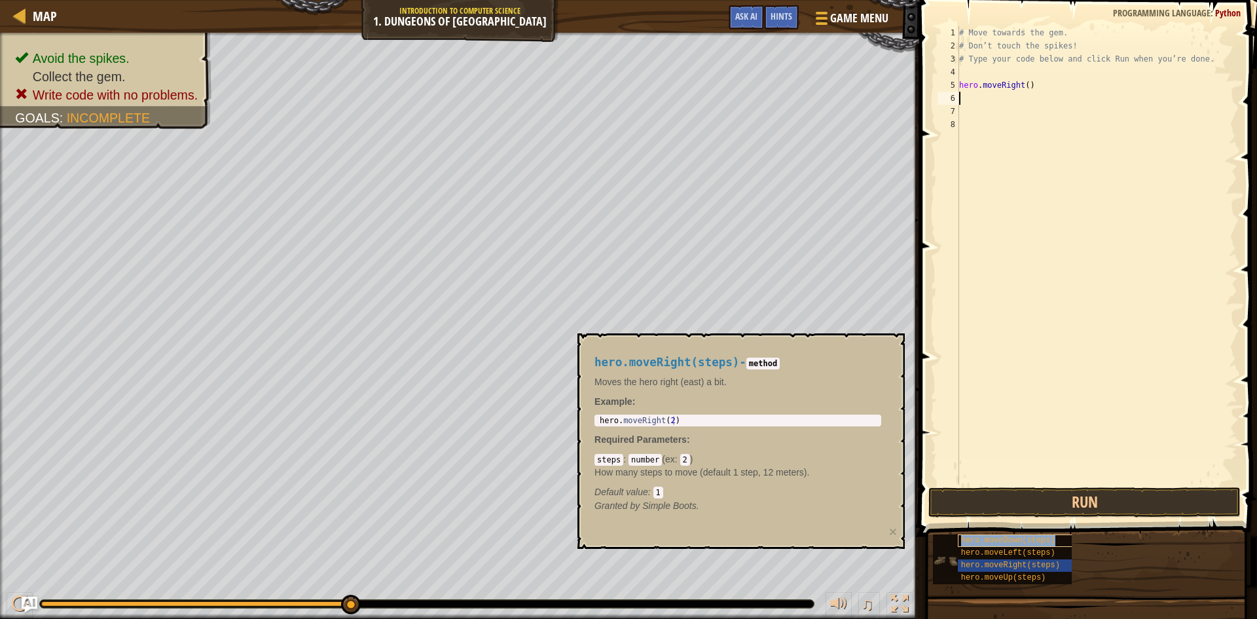
click at [1008, 535] on span "hero.moveDown(steps)" at bounding box center [1008, 539] width 94 height 9
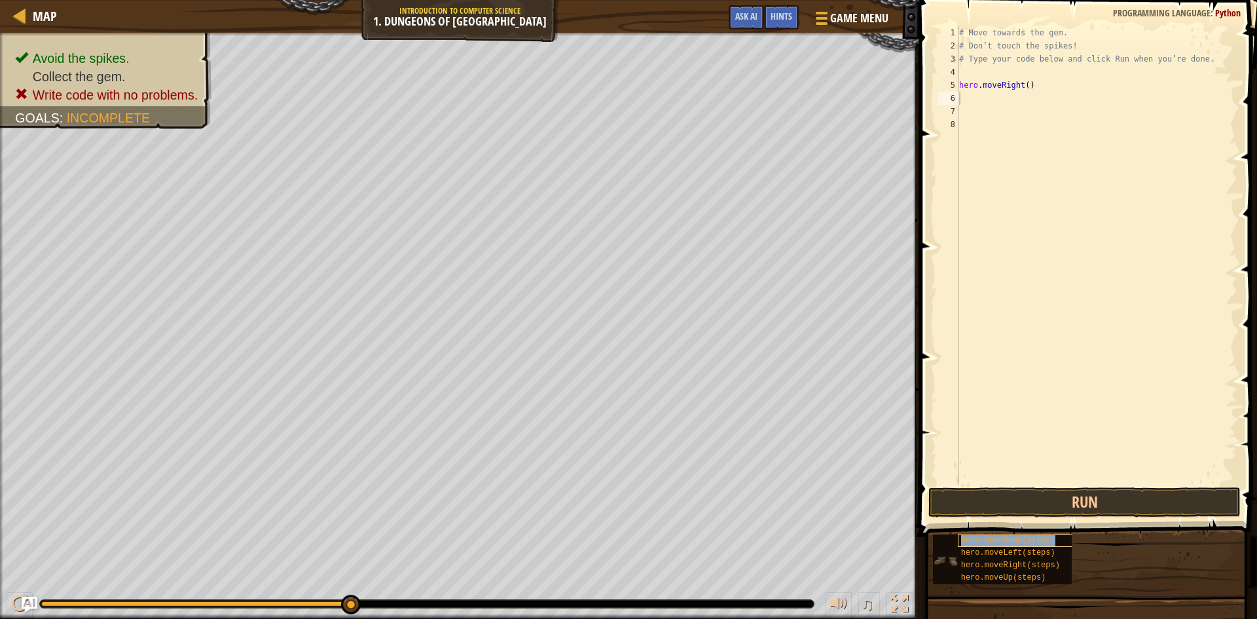
click at [1007, 536] on span "hero.moveDown(steps)" at bounding box center [1008, 539] width 94 height 9
click at [1006, 537] on span "hero.moveDown(steps)" at bounding box center [1008, 539] width 94 height 9
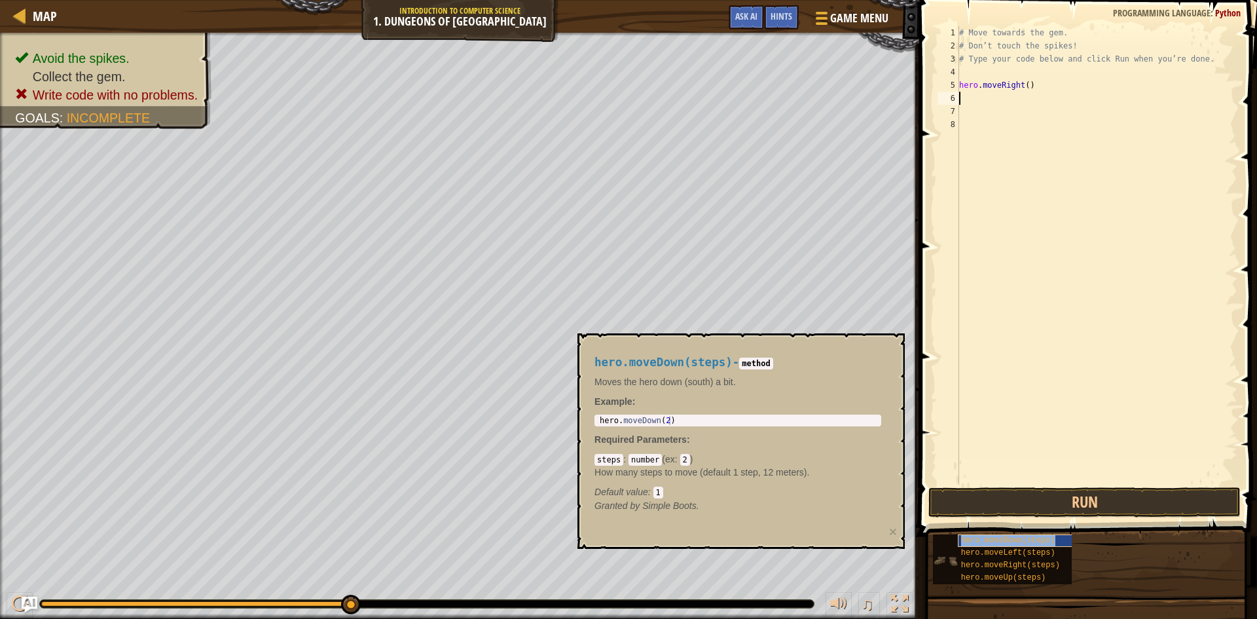
click at [1006, 537] on span "hero.moveDown(steps)" at bounding box center [1008, 539] width 94 height 9
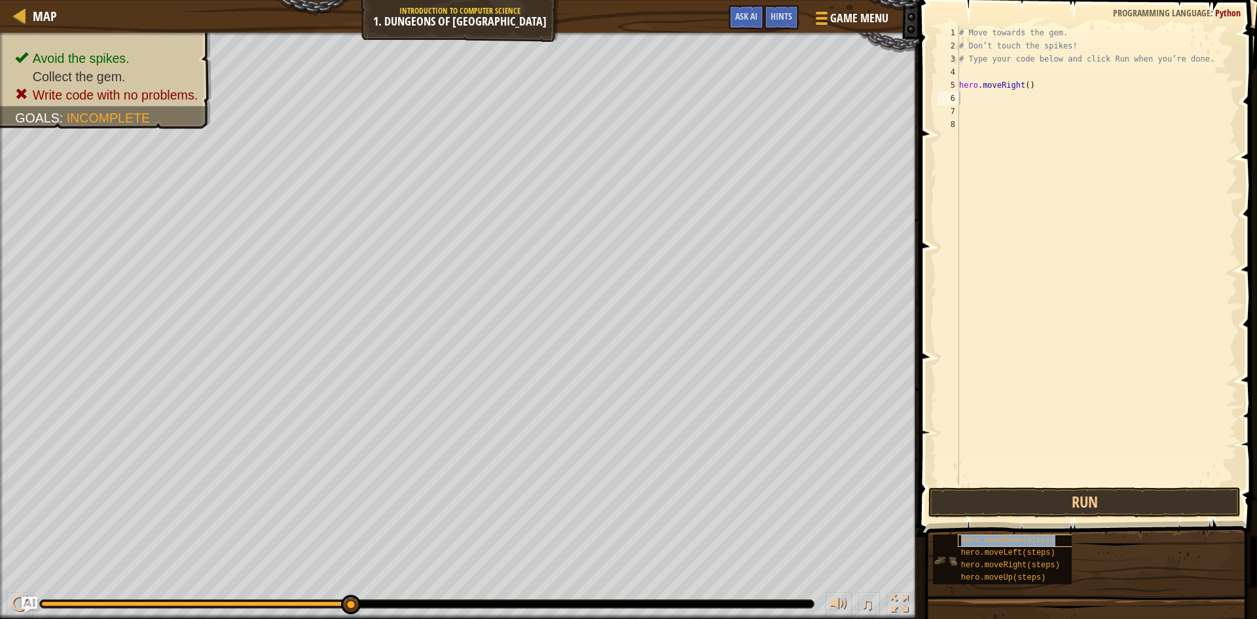
click at [1005, 537] on span "hero.moveDown(steps)" at bounding box center [1008, 539] width 94 height 9
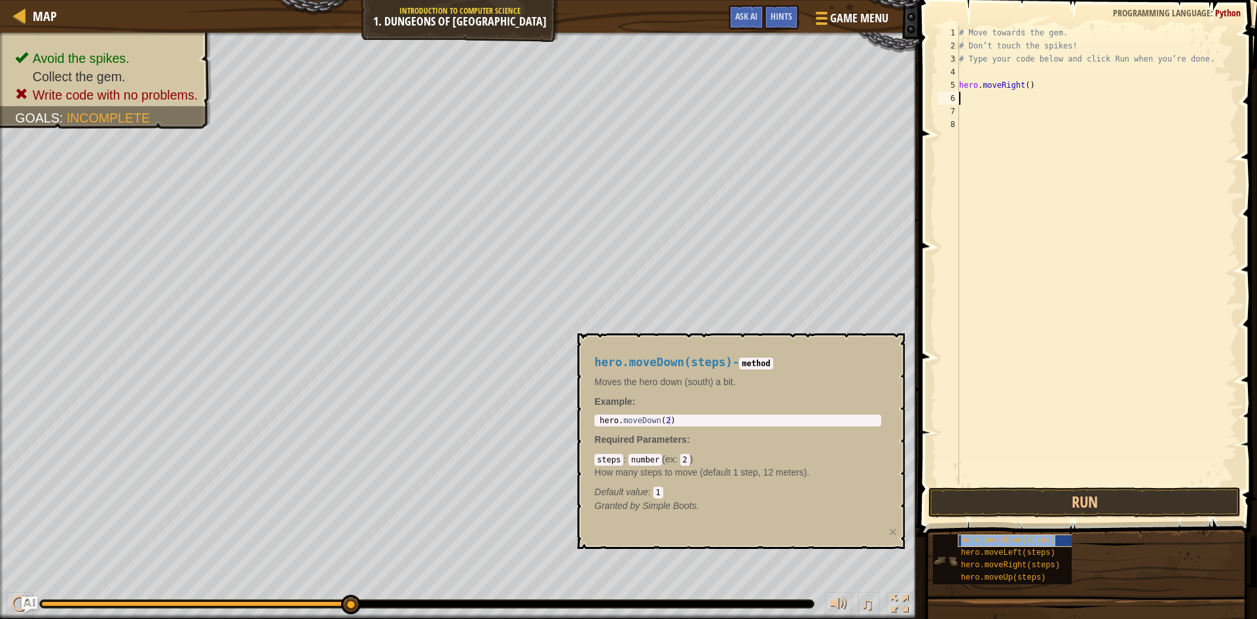
click at [1005, 537] on span "hero.moveDown(steps)" at bounding box center [1008, 539] width 94 height 9
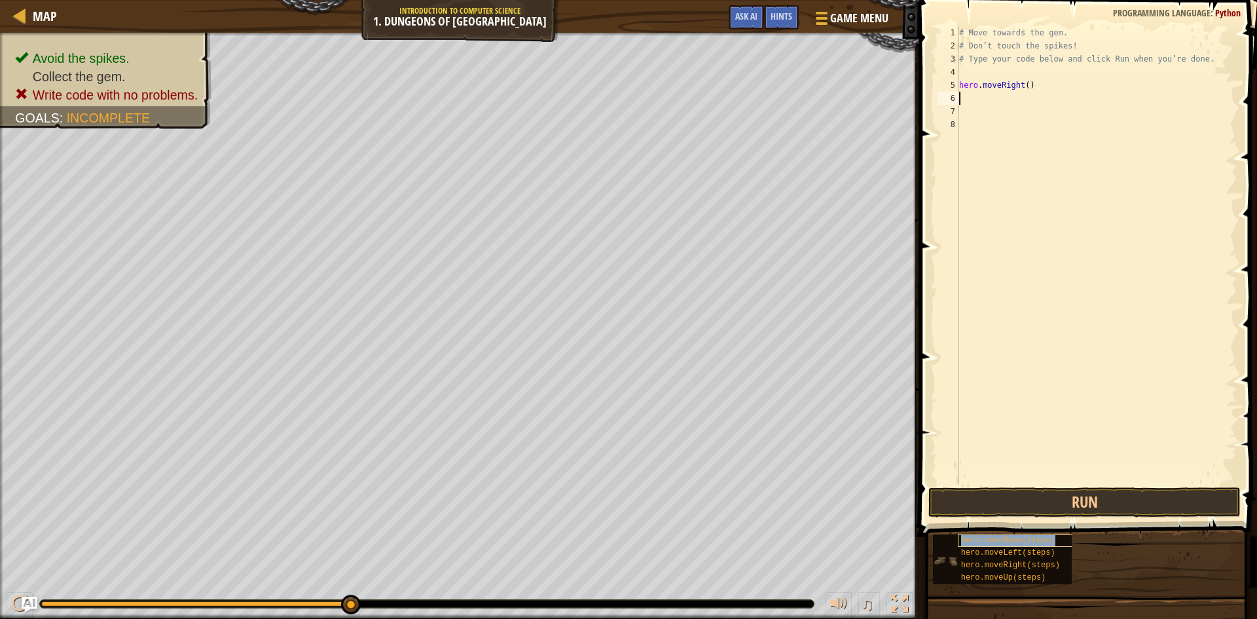
click at [1005, 537] on span "hero.moveDown(steps)" at bounding box center [1008, 539] width 94 height 9
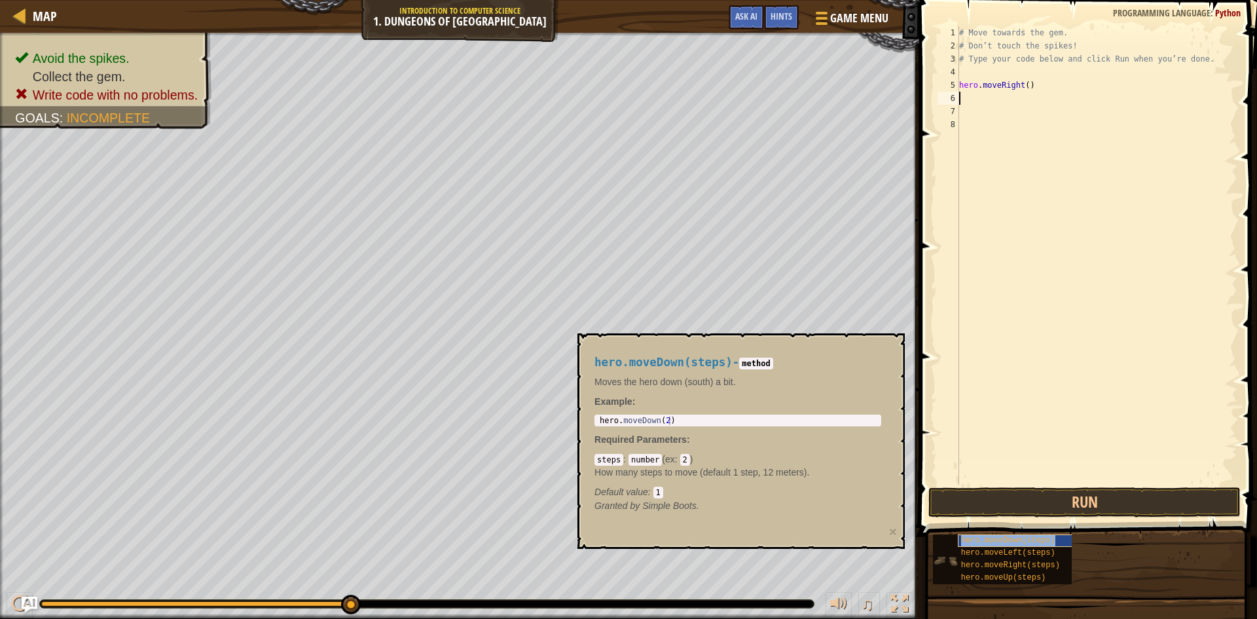
click at [1005, 537] on span "hero.moveDown(steps)" at bounding box center [1008, 539] width 94 height 9
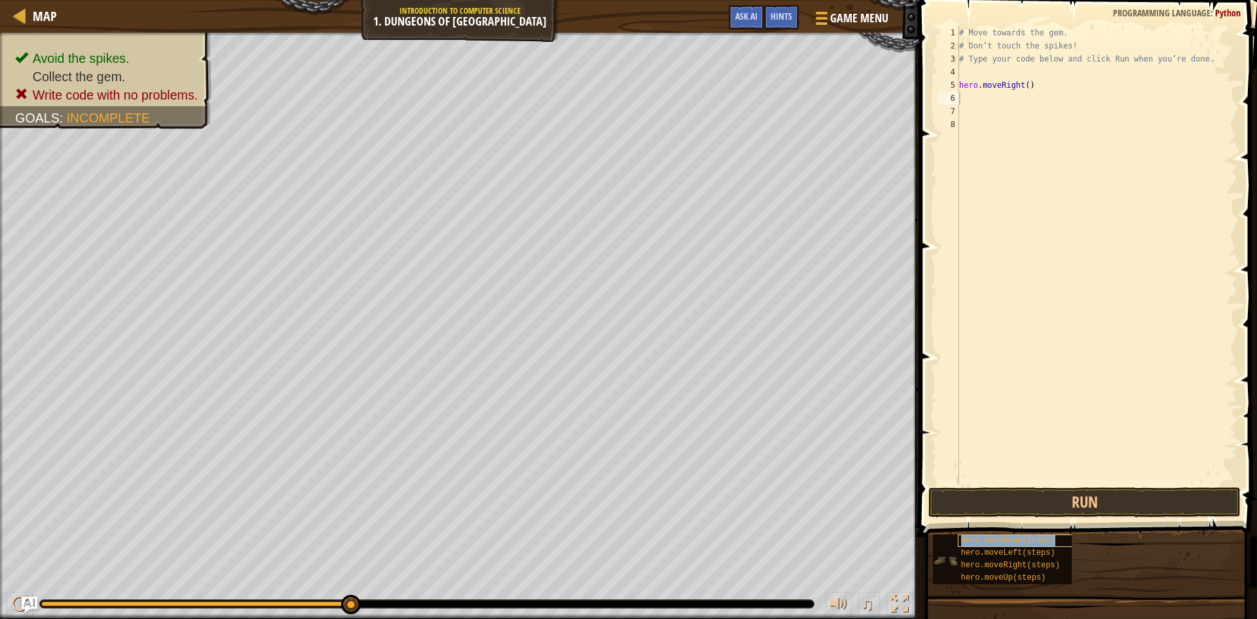
click at [1005, 537] on span "hero.moveDown(steps)" at bounding box center [1008, 539] width 94 height 9
click at [1004, 537] on span "hero.moveDown(steps)" at bounding box center [1008, 539] width 94 height 9
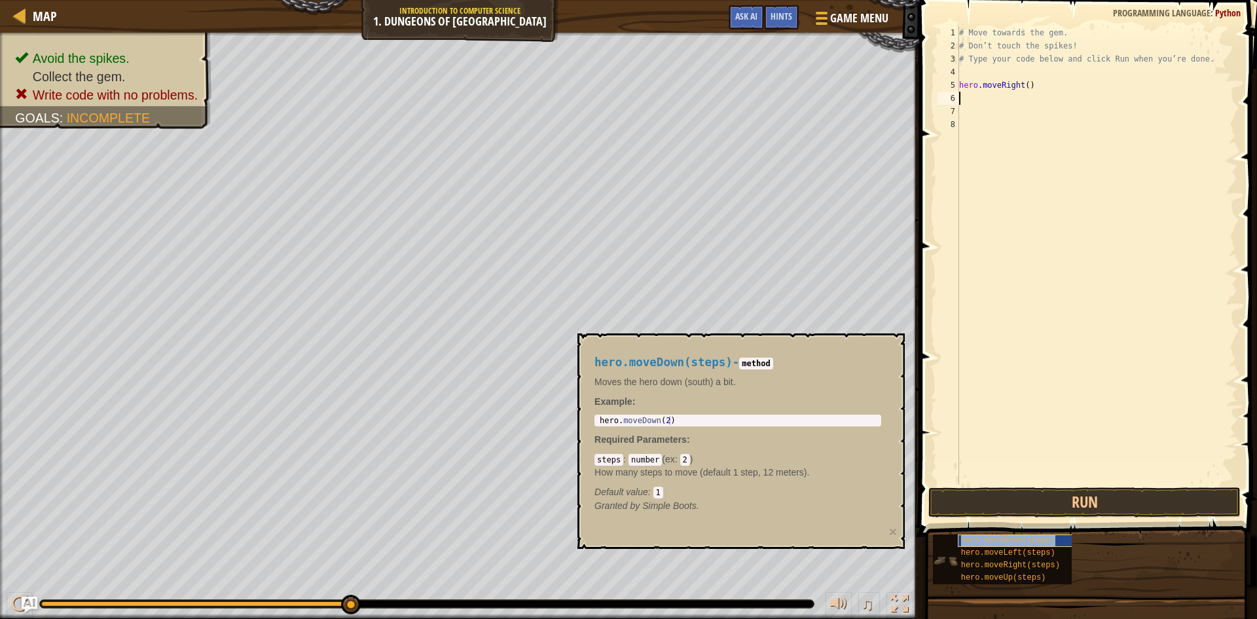
click at [1003, 538] on span "hero.moveDown(steps)" at bounding box center [1008, 539] width 94 height 9
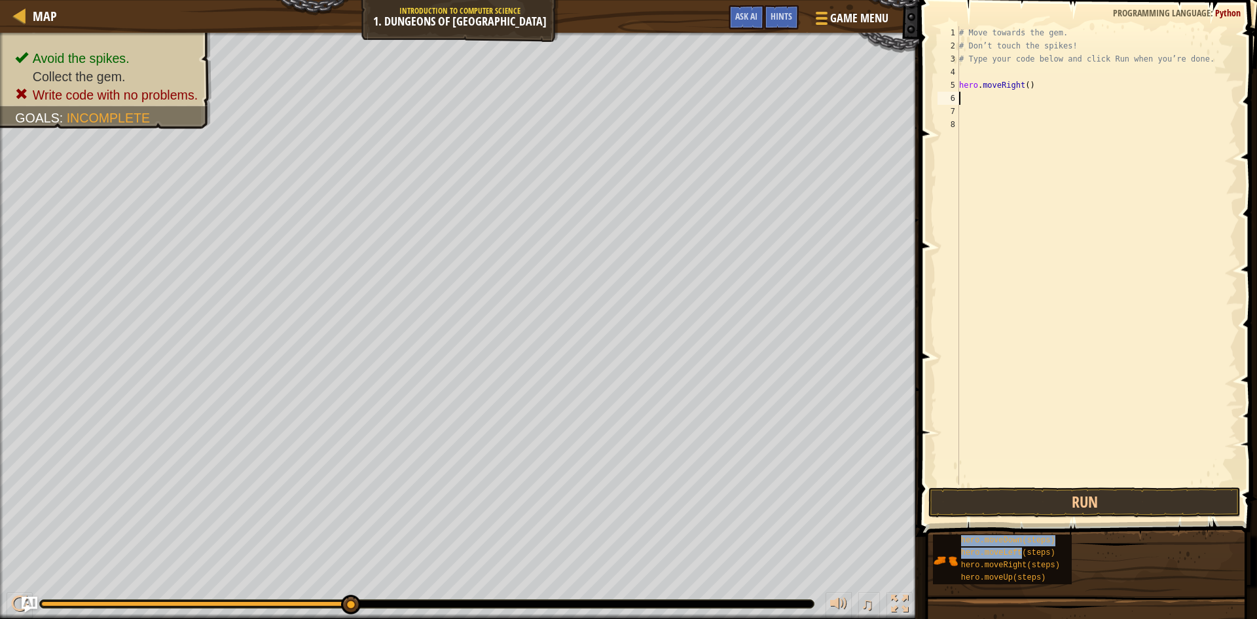
drag, startPoint x: 1003, startPoint y: 538, endPoint x: 977, endPoint y: 531, distance: 27.6
click at [977, 533] on div "hero.moveDown(steps) hero.moveLeft(steps) hero.moveRight(steps) hero.moveUp(ste…" at bounding box center [1089, 558] width 315 height 51
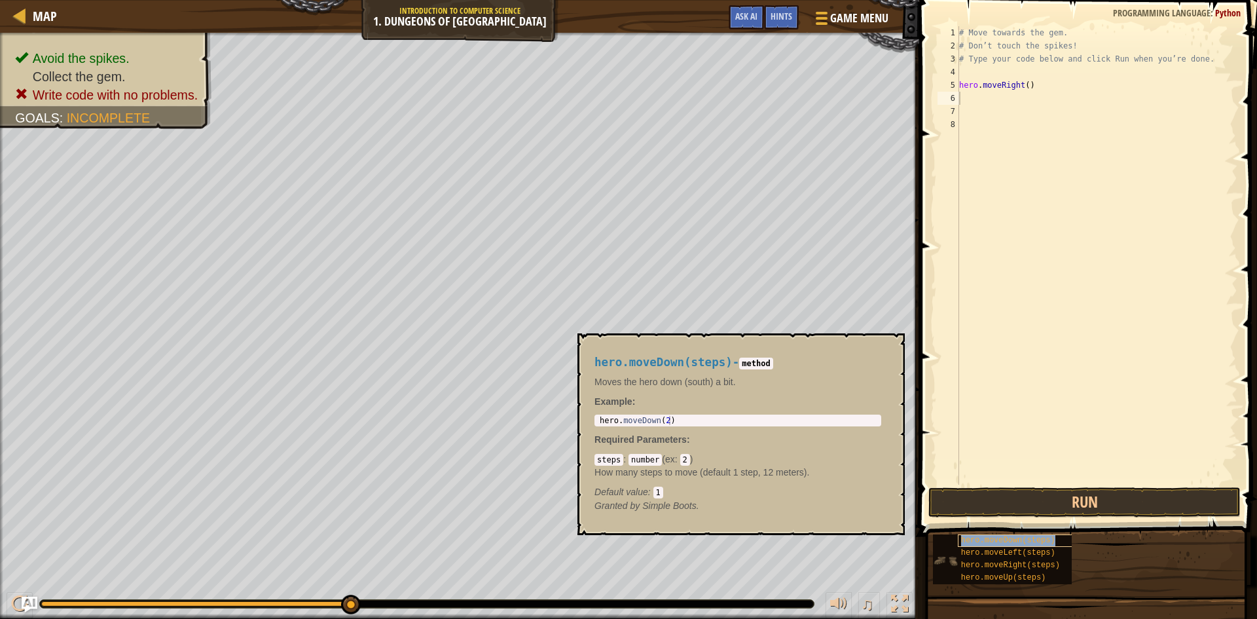
copy span "hero.moveDown(steps)"
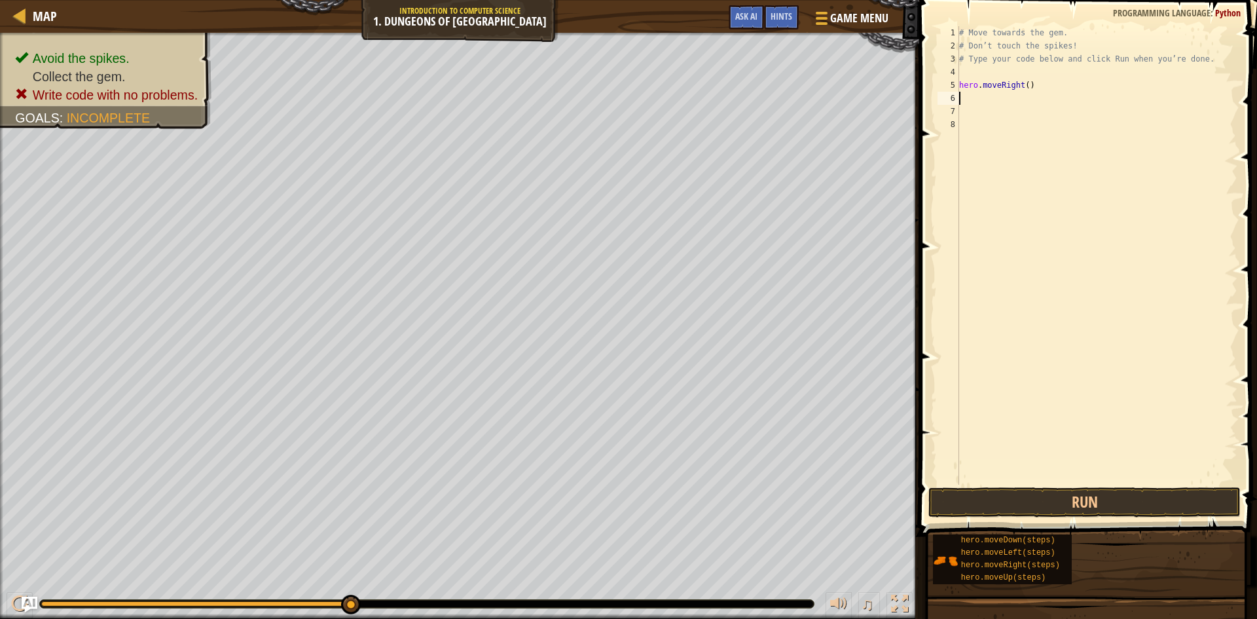
paste textarea "hero.moveDown(steps)"
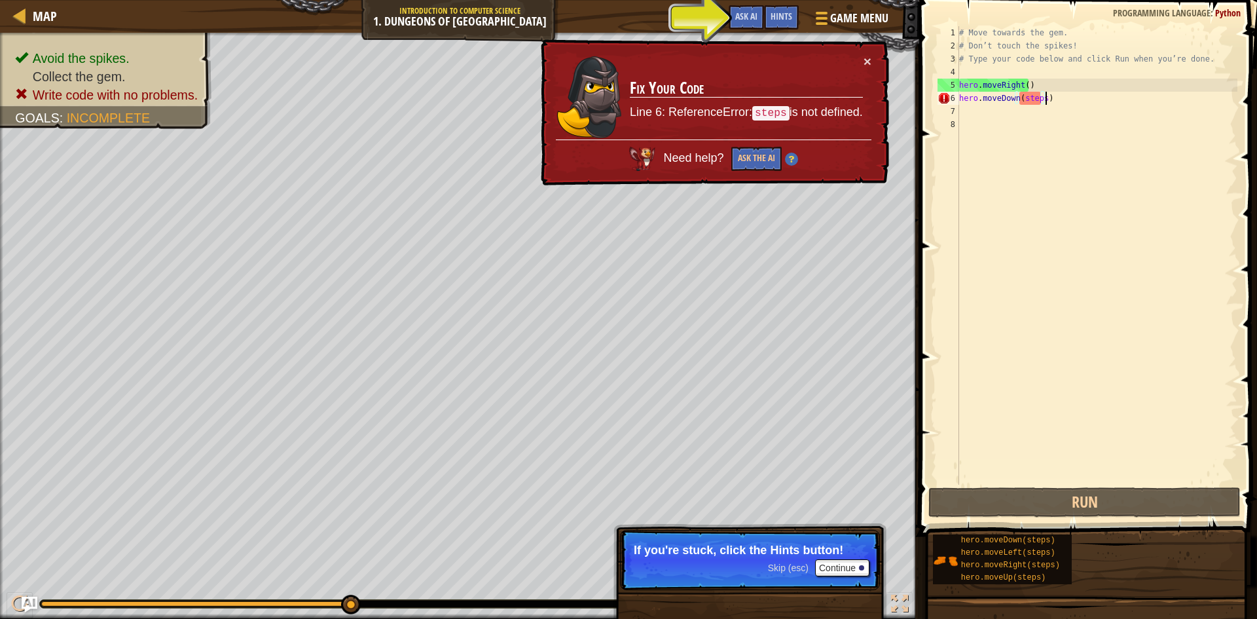
click at [1038, 99] on div "# Move towards the gem. # Don’t touch the spikes! # Type your code below and cl…" at bounding box center [1096, 268] width 281 height 484
click at [1039, 99] on div "# Move towards the gem. # Don’t touch the spikes! # Type your code below and cl…" at bounding box center [1096, 268] width 281 height 484
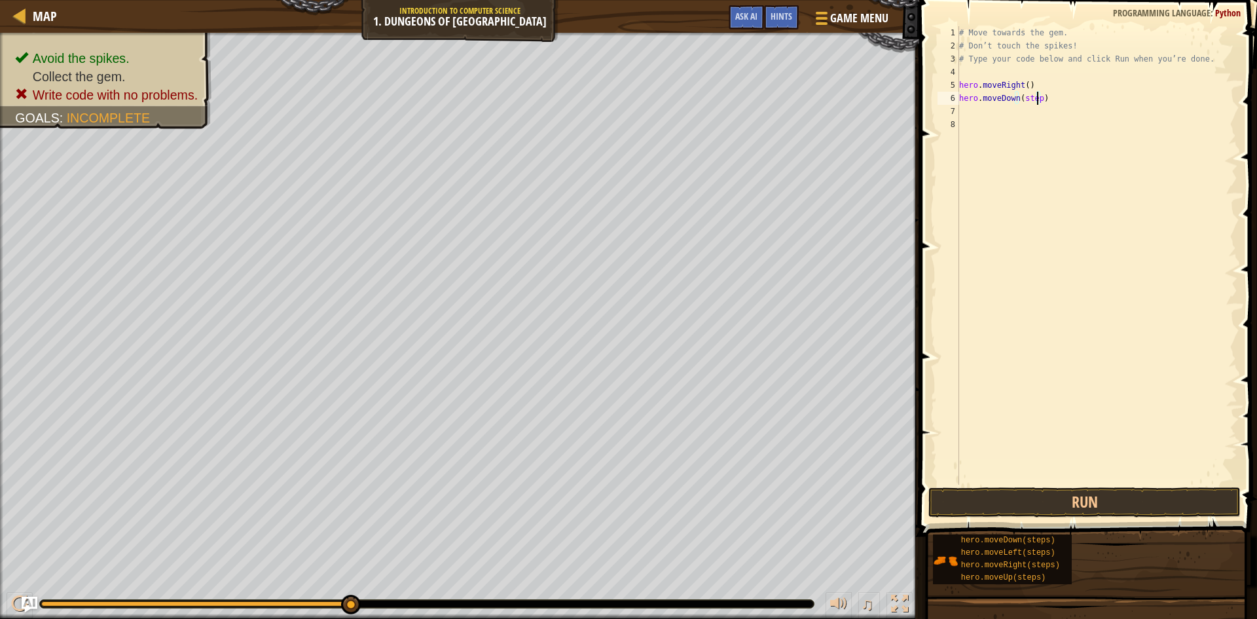
type textarea "hero.moveDown(stepS)"
click at [1110, 498] on button "Run" at bounding box center [1084, 502] width 312 height 30
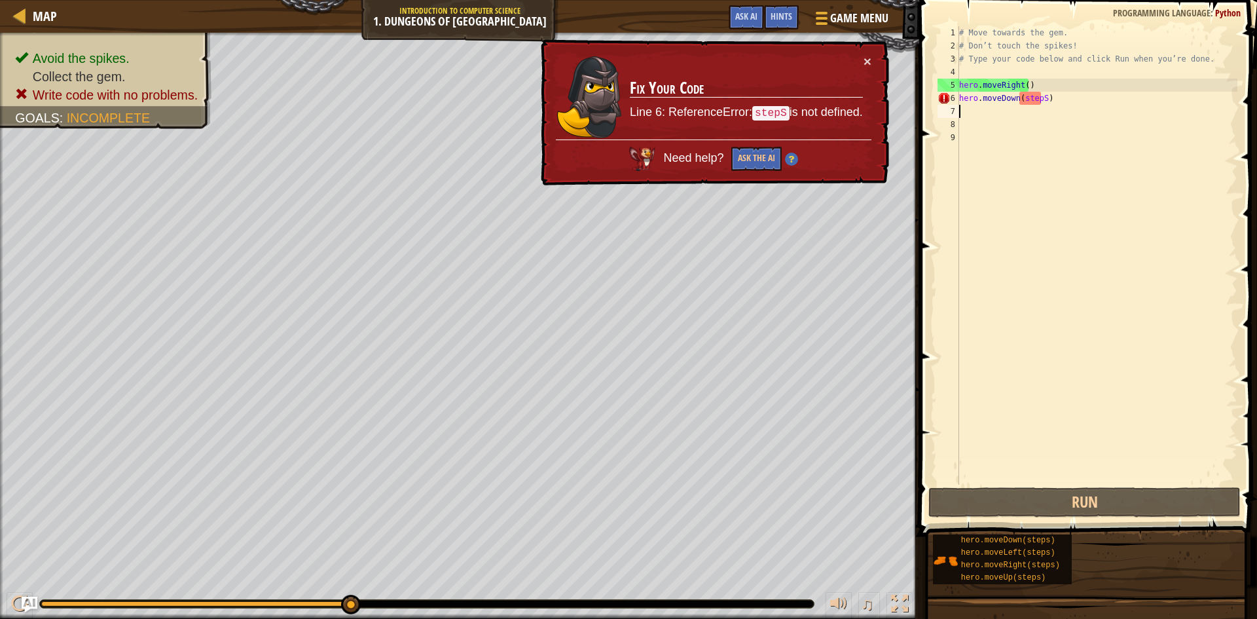
click at [1039, 96] on div "# Move towards the gem. # Don’t touch the spikes! # Type your code below and cl…" at bounding box center [1096, 268] width 281 height 484
click at [1040, 94] on div "# Move towards the gem. # Don’t touch the spikes! # Type your code below and cl…" at bounding box center [1096, 268] width 281 height 484
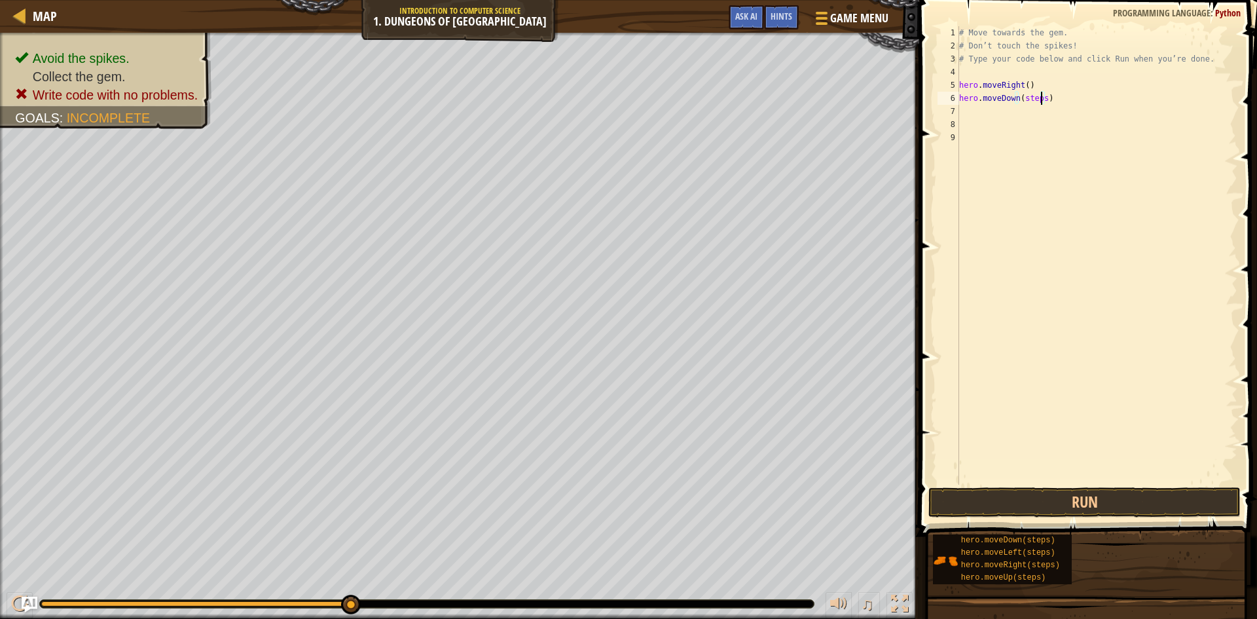
scroll to position [6, 7]
click at [1072, 493] on button "Run" at bounding box center [1084, 502] width 312 height 30
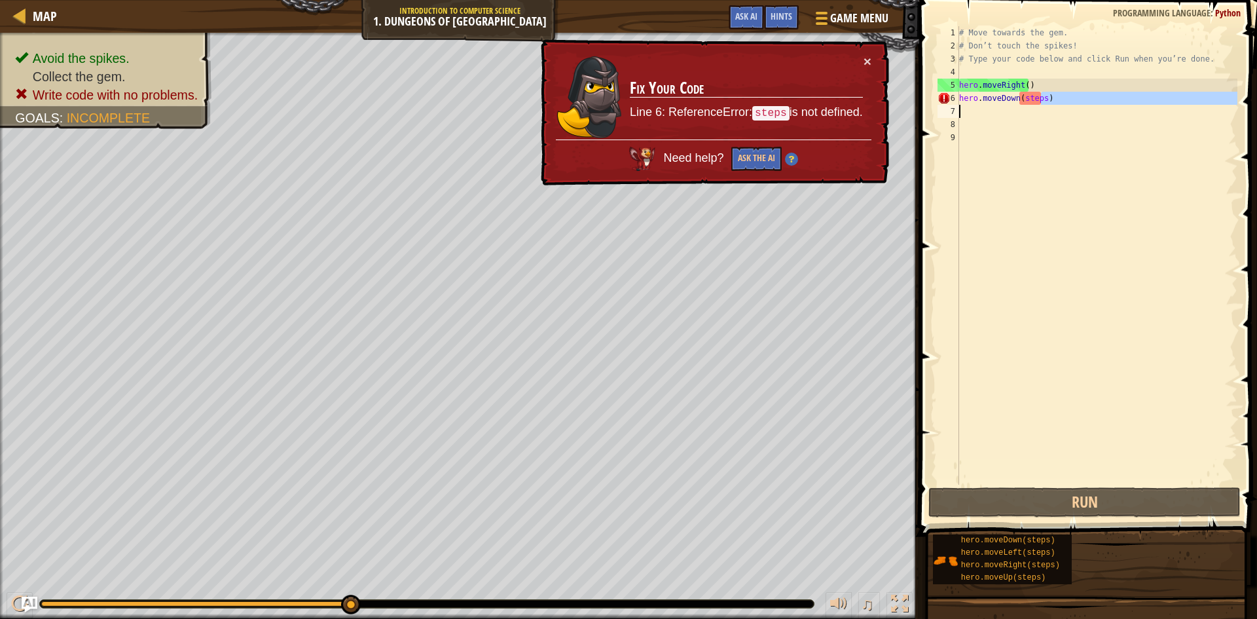
drag, startPoint x: 1043, startPoint y: 97, endPoint x: 1020, endPoint y: 115, distance: 29.3
click at [1020, 115] on div "# Move towards the gem. # Don’t touch the spikes! # Type your code below and cl…" at bounding box center [1096, 268] width 281 height 484
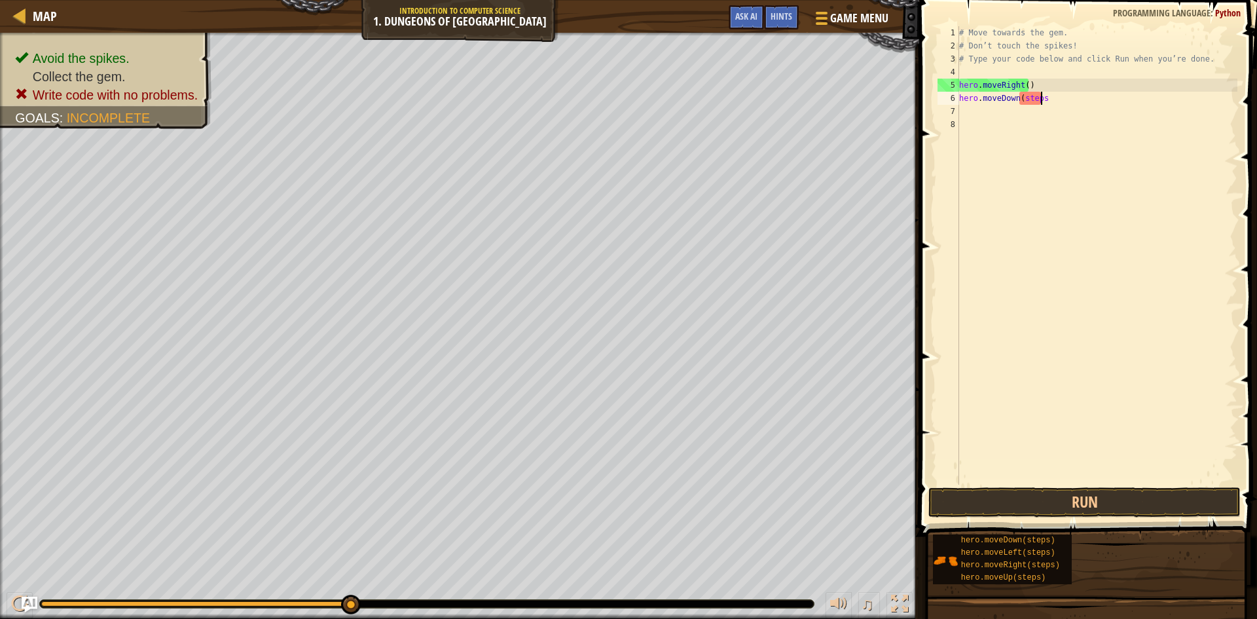
scroll to position [6, 6]
drag, startPoint x: 1039, startPoint y: 99, endPoint x: 1028, endPoint y: 107, distance: 13.3
click at [1028, 107] on div "# Move towards the gem. # Don’t touch the spikes! # Type your code below and cl…" at bounding box center [1096, 268] width 281 height 484
click at [1088, 95] on div "# Move towards the gem. # Don’t touch the spikes! # Type your code below and cl…" at bounding box center [1096, 255] width 281 height 458
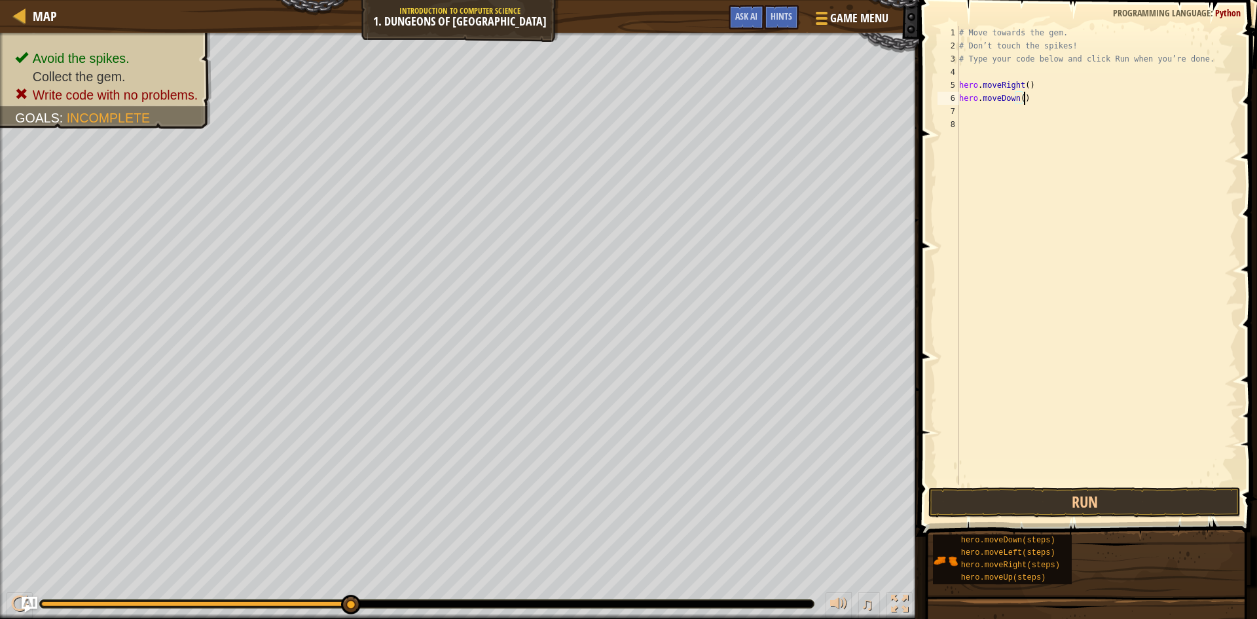
type textarea "hero.moveDown()"
drag, startPoint x: 1100, startPoint y: 535, endPoint x: 1094, endPoint y: 475, distance: 59.9
click at [1100, 533] on div "hero.moveDown(steps) hero.moveLeft(steps) hero.moveRight(steps) hero.moveUp(ste…" at bounding box center [1089, 558] width 315 height 51
click at [1090, 481] on div "# Move towards the gem. # Don’t touch the spikes! # Type your code below and cl…" at bounding box center [1096, 268] width 281 height 484
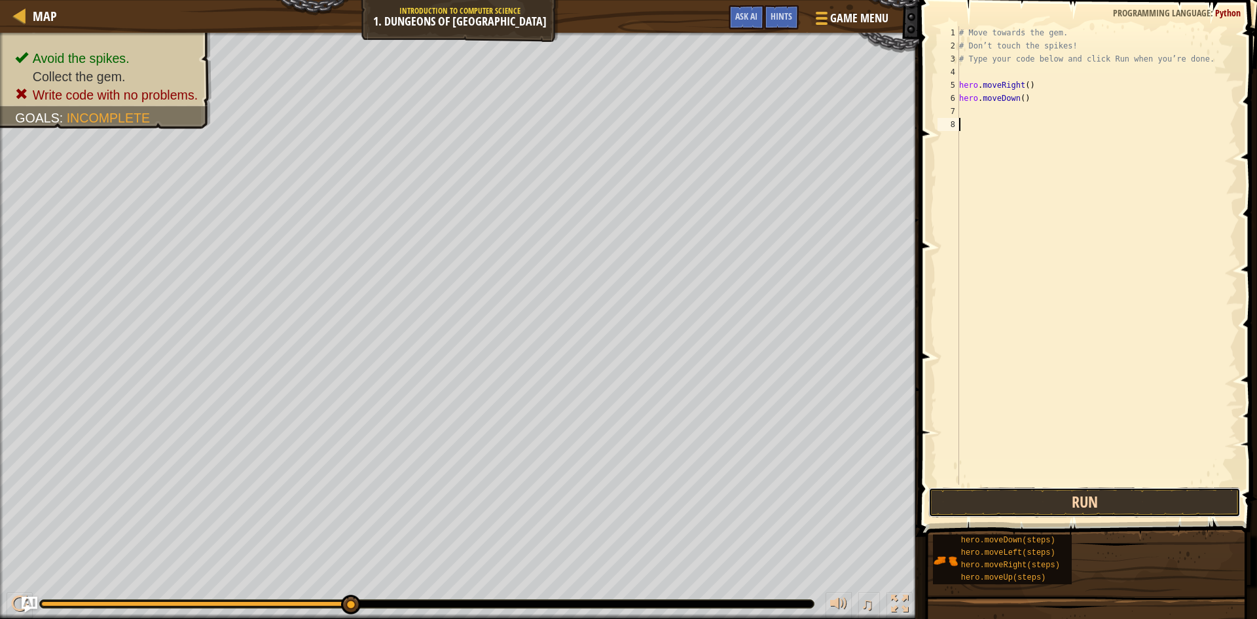
click at [1087, 497] on button "Run" at bounding box center [1084, 502] width 312 height 30
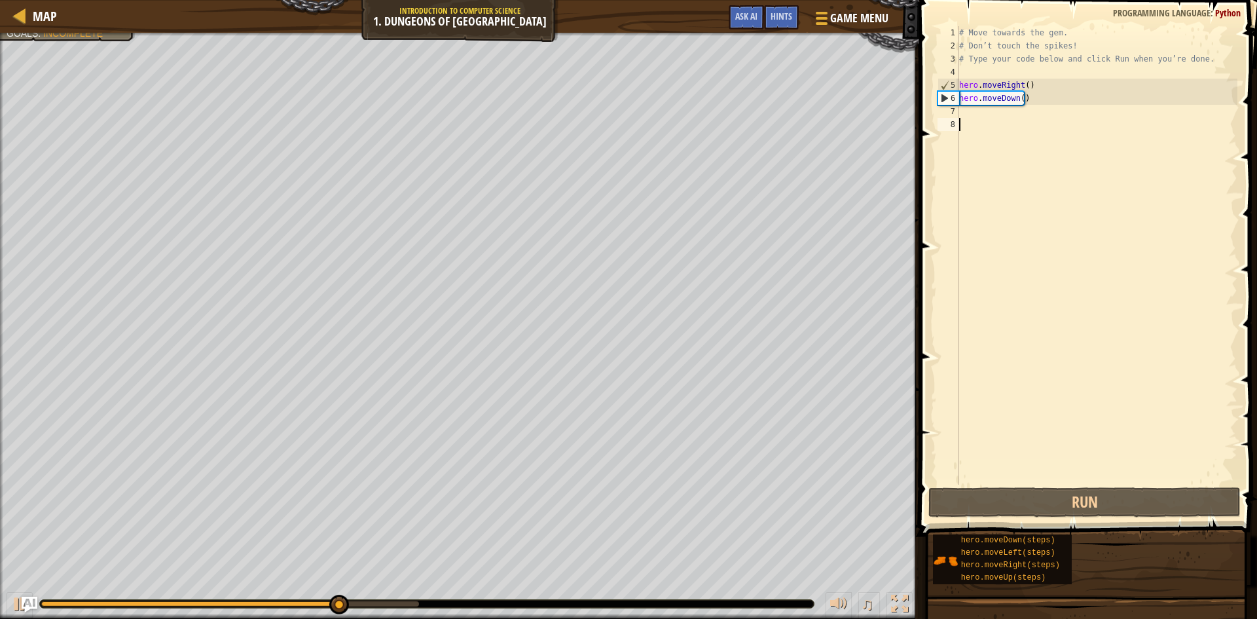
type textarea "hero.moveRight()"
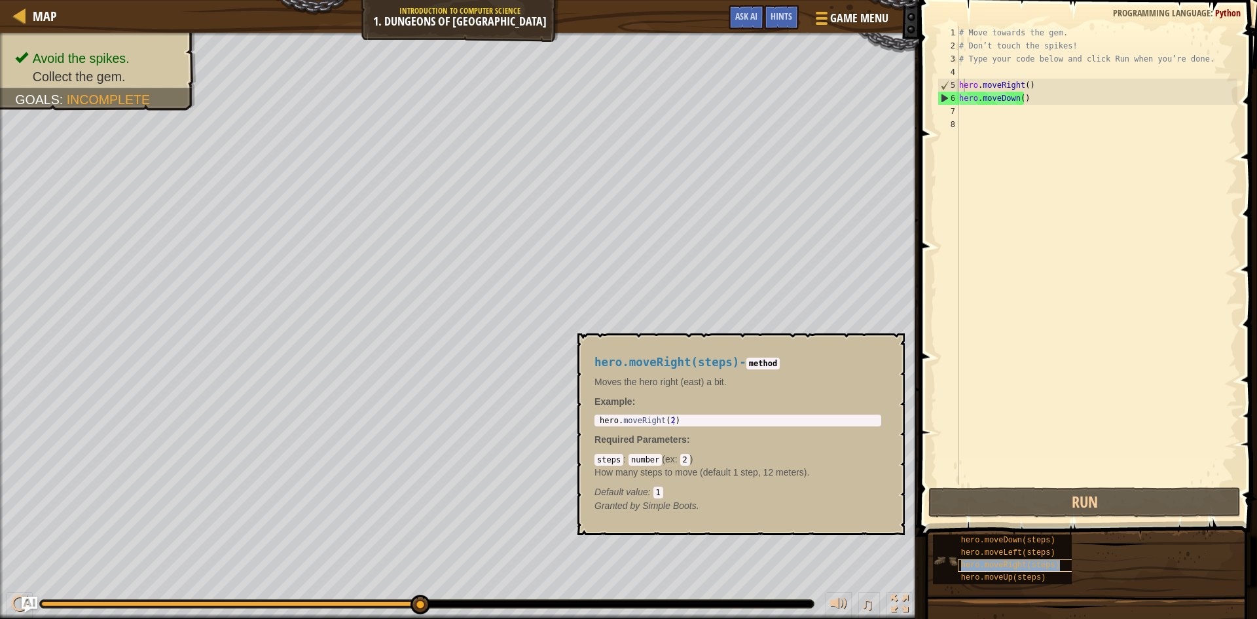
copy span "hero.moveRight(steps)"
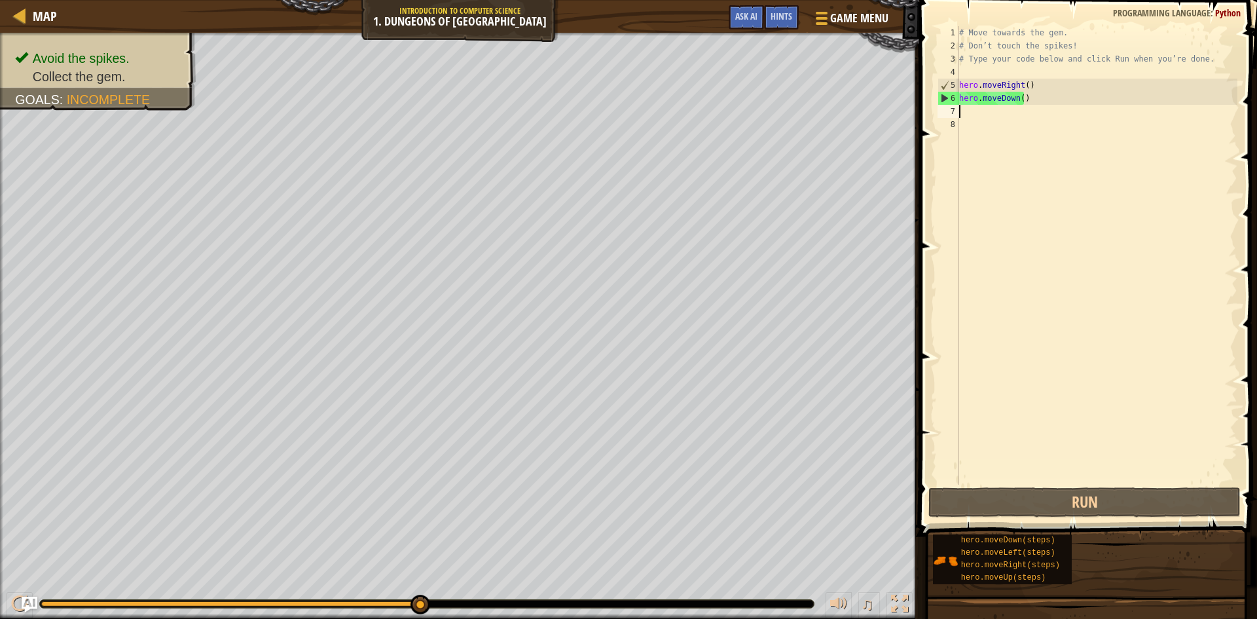
paste textarea "hero.moveRight(steps)"
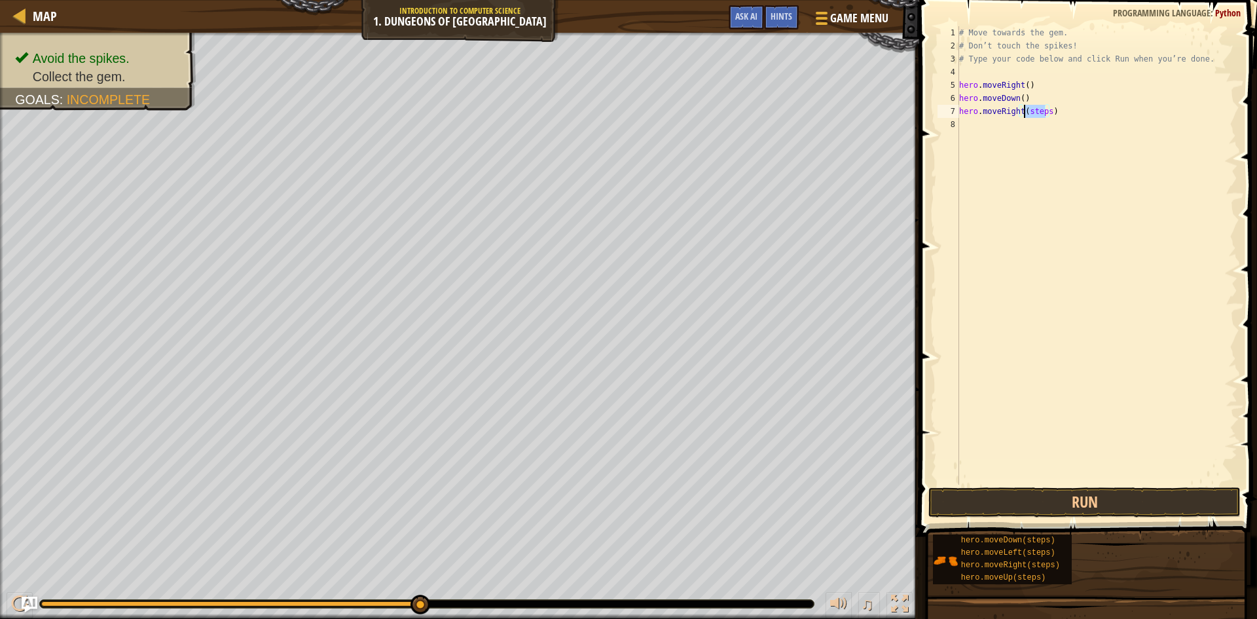
drag, startPoint x: 1043, startPoint y: 113, endPoint x: 1023, endPoint y: 111, distance: 20.3
click at [1023, 111] on div "# Move towards the gem. # Don’t touch the spikes! # Type your code below and cl…" at bounding box center [1096, 268] width 281 height 484
type textarea "hero.moveRight()"
click at [1132, 492] on button "Run" at bounding box center [1084, 502] width 312 height 30
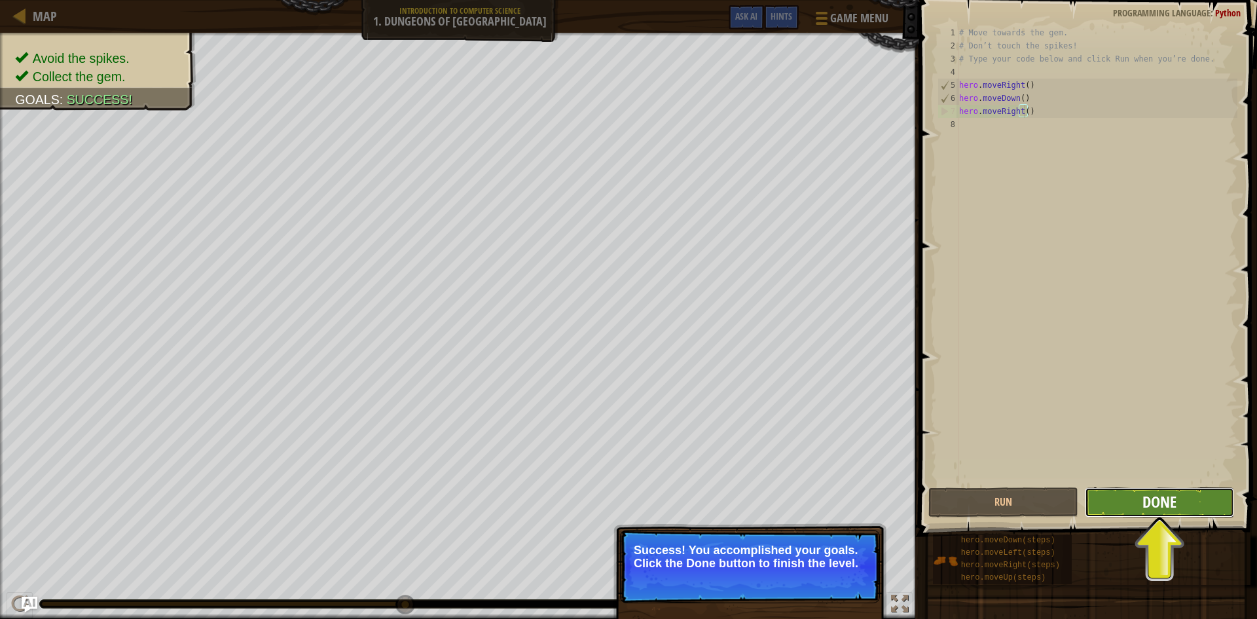
click at [1157, 507] on span "Done" at bounding box center [1159, 501] width 34 height 21
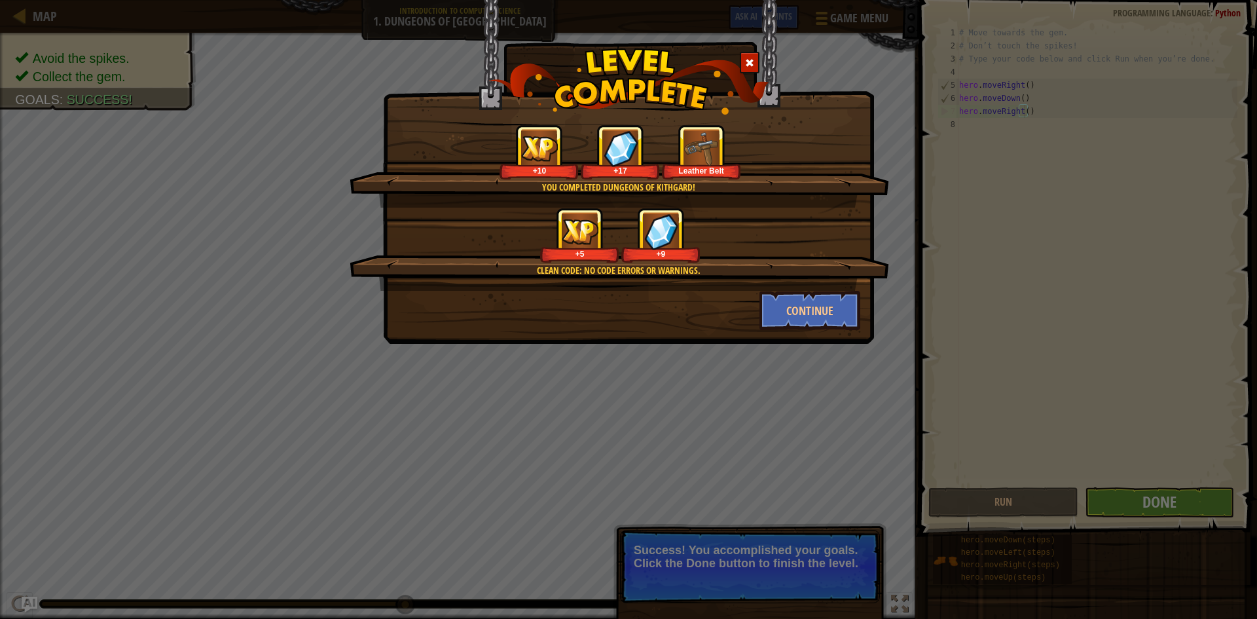
click at [800, 278] on div "Clean code: no code errors or warnings. +5 +9" at bounding box center [619, 248] width 539 height 83
click at [767, 326] on button "Continue" at bounding box center [809, 310] width 101 height 39
